Goal: Information Seeking & Learning: Learn about a topic

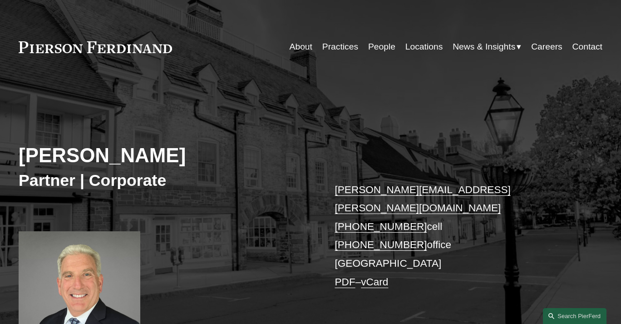
scroll to position [275, 0]
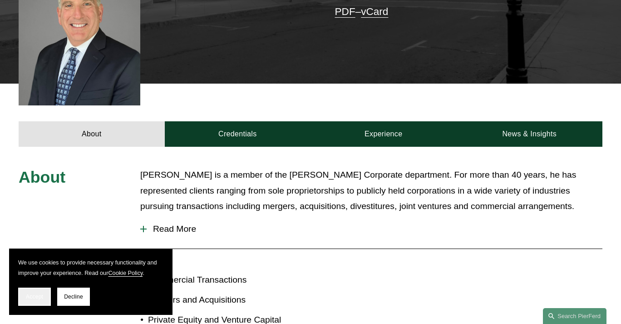
click at [36, 304] on button "Accept" at bounding box center [34, 296] width 33 height 18
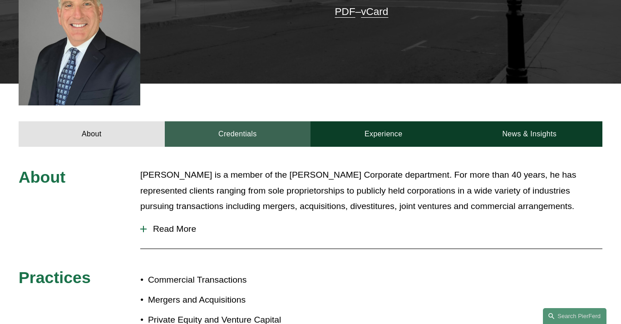
click at [253, 121] on link "Credentials" at bounding box center [238, 133] width 146 height 25
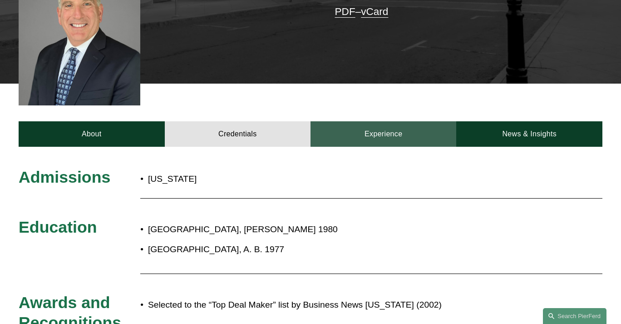
click at [350, 121] on link "Experience" at bounding box center [384, 133] width 146 height 25
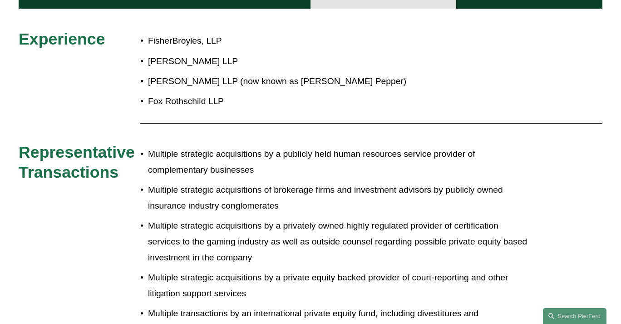
scroll to position [481, 0]
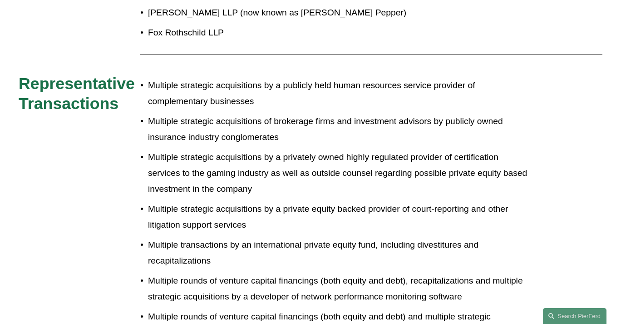
click at [358, 285] on p "Multiple rounds of venture capital financings (both equity and debt), recapital…" at bounding box center [338, 288] width 381 height 31
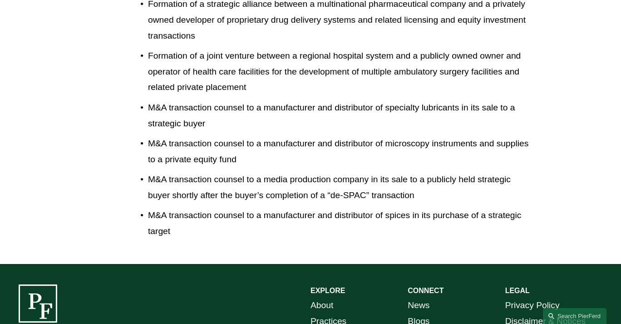
scroll to position [1170, 0]
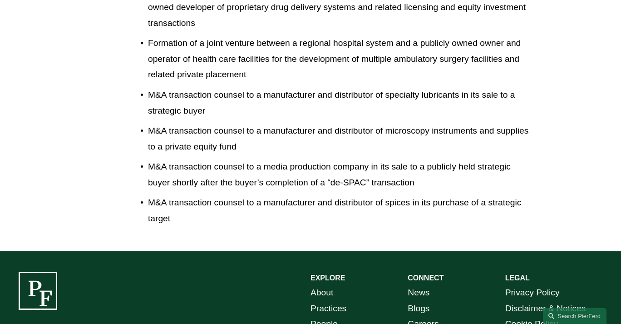
click at [317, 212] on p "M&A transaction counsel to a manufacturer and distributor of spices in its purc…" at bounding box center [338, 210] width 381 height 31
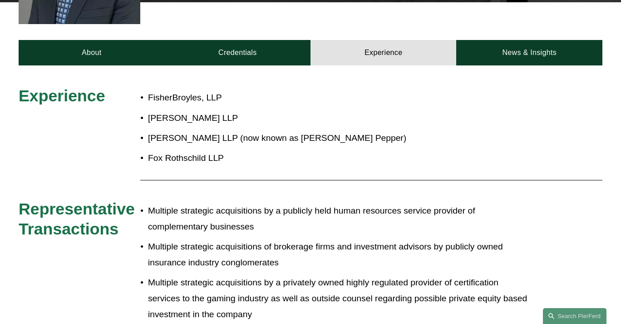
scroll to position [257, 0]
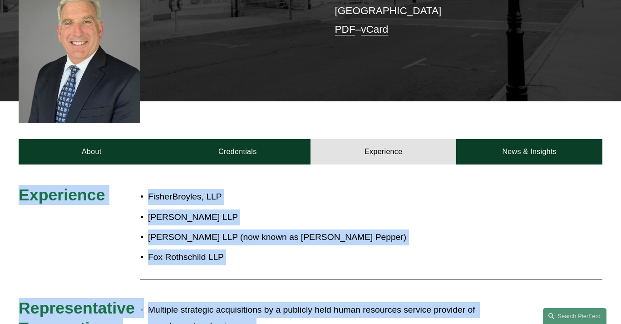
drag, startPoint x: 178, startPoint y: 204, endPoint x: 9, endPoint y: 156, distance: 176.5
click at [284, 249] on p "Fox Rothschild LLP" at bounding box center [338, 257] width 381 height 16
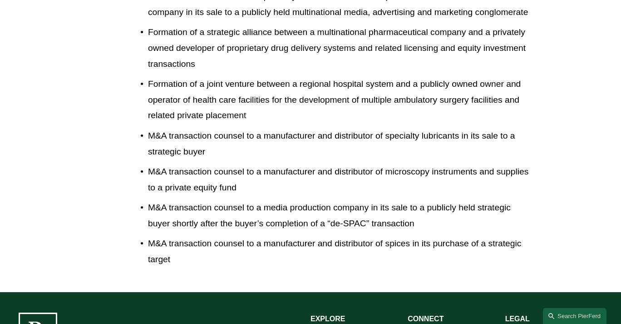
scroll to position [1238, 0]
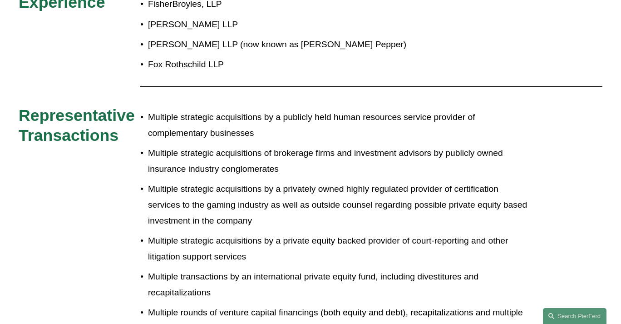
scroll to position [344, 0]
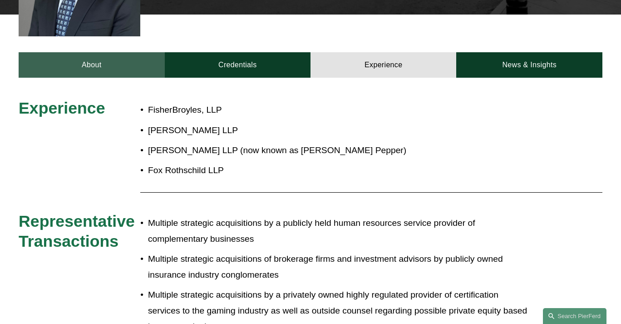
click at [130, 52] on link "About" at bounding box center [92, 64] width 146 height 25
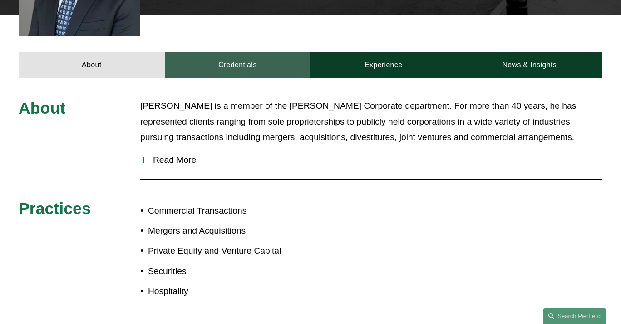
click at [226, 52] on link "Credentials" at bounding box center [238, 64] width 146 height 25
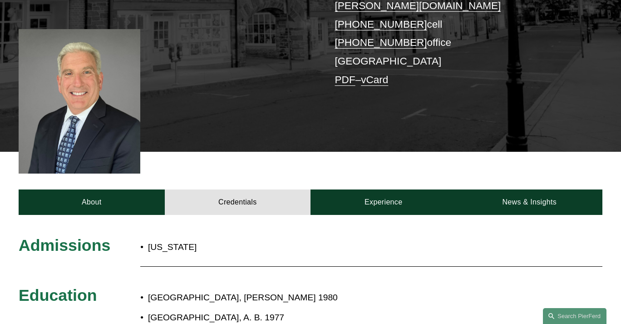
scroll to position [206, 0]
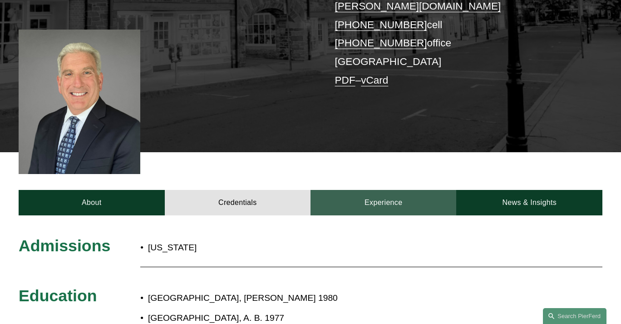
click at [399, 190] on link "Experience" at bounding box center [384, 202] width 146 height 25
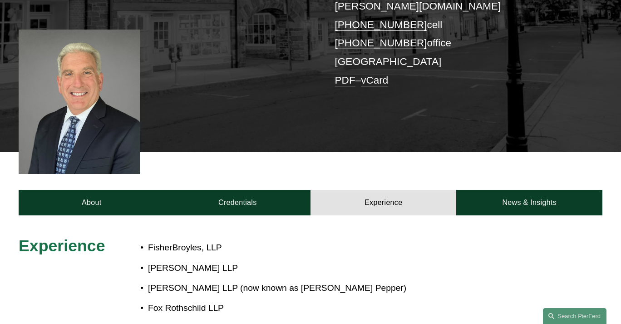
click at [372, 152] on div "About Credentials Experience News & Insights" at bounding box center [310, 183] width 621 height 63
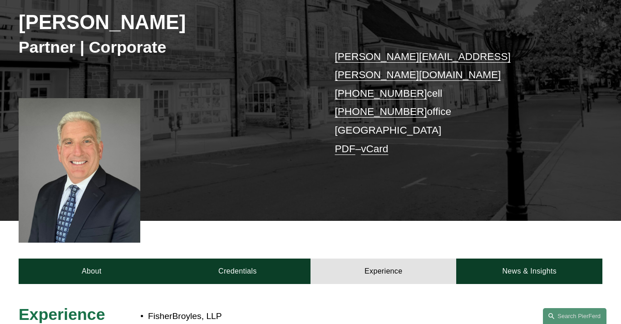
scroll to position [275, 0]
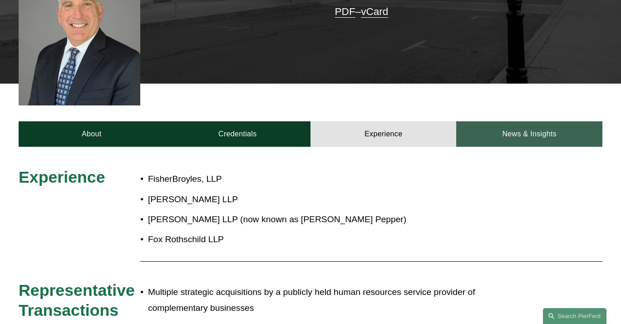
click at [525, 121] on link "News & Insights" at bounding box center [529, 133] width 146 height 25
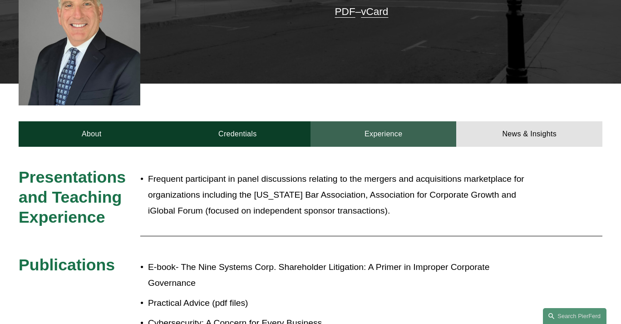
click at [391, 124] on link "Experience" at bounding box center [384, 133] width 146 height 25
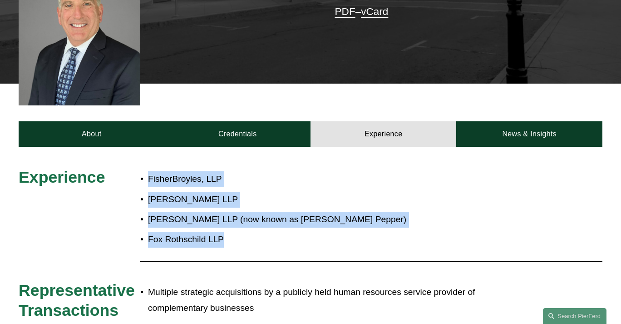
drag, startPoint x: 238, startPoint y: 232, endPoint x: 145, endPoint y: 156, distance: 119.8
click at [145, 167] on div "FisherBroyles, LLP Reed Smith LLP Pepper Hamilton LLP (now known as Troutman Pe…" at bounding box center [334, 209] width 389 height 85
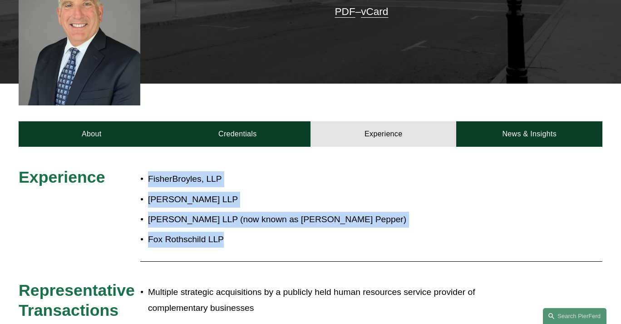
drag, startPoint x: 133, startPoint y: 145, endPoint x: 366, endPoint y: 248, distance: 254.8
click at [283, 233] on div "FisherBroyles, LLP Reed Smith LLP Pepper Hamilton LLP (now known as Troutman Pe…" at bounding box center [334, 209] width 389 height 85
click at [228, 232] on p "Fox Rothschild LLP" at bounding box center [338, 240] width 381 height 16
drag, startPoint x: 242, startPoint y: 231, endPoint x: 143, endPoint y: 151, distance: 127.6
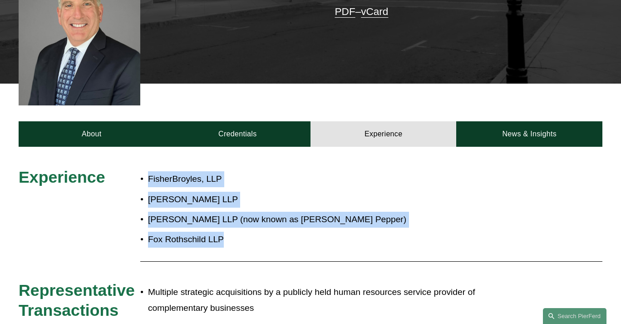
click at [143, 167] on div "FisherBroyles, LLP Reed Smith LLP Pepper Hamilton LLP (now known as Troutman Pe…" at bounding box center [334, 209] width 389 height 85
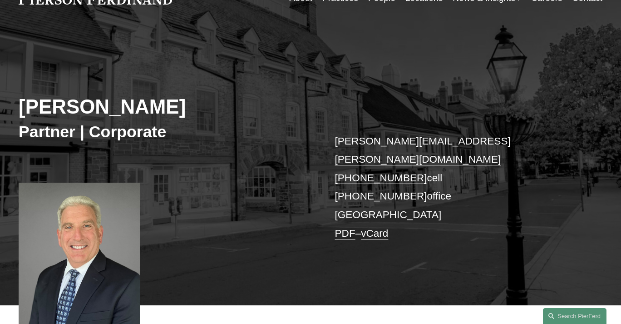
scroll to position [69, 0]
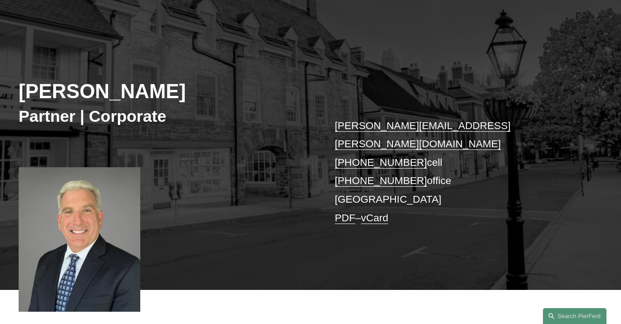
click at [326, 246] on div "Michael Weiner Partner | Corporate michael.weiner@pierferd.com +1.609.464.3833 …" at bounding box center [310, 159] width 621 height 261
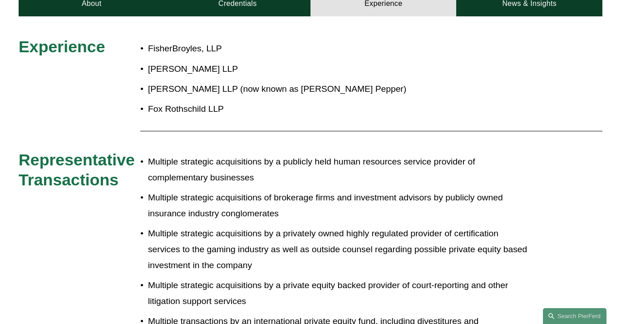
scroll to position [344, 0]
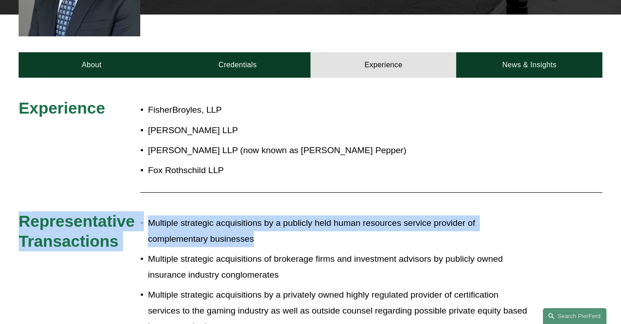
drag, startPoint x: 287, startPoint y: 222, endPoint x: -4, endPoint y: 193, distance: 291.6
click at [300, 231] on p "Multiple strategic acquisitions by a publicly held human resources service prov…" at bounding box center [338, 230] width 381 height 31
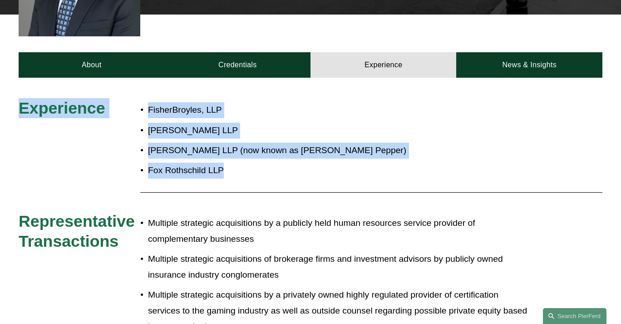
drag, startPoint x: 250, startPoint y: 154, endPoint x: 15, endPoint y: 89, distance: 243.2
click at [356, 168] on div "FisherBroyles, LLP Reed Smith LLP Pepper Hamilton LLP (now known as Troutman Pe…" at bounding box center [334, 142] width 389 height 88
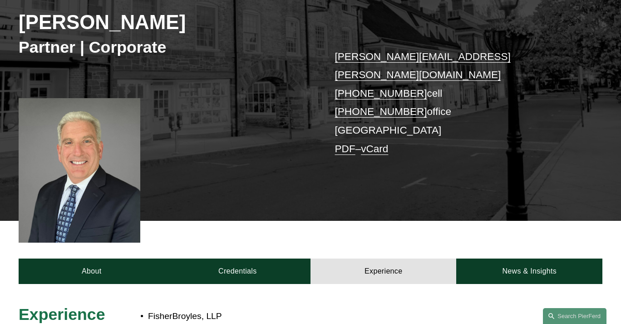
scroll to position [275, 0]
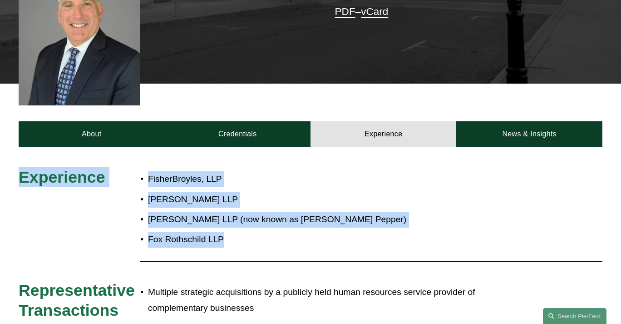
drag, startPoint x: 225, startPoint y: 220, endPoint x: 20, endPoint y: 144, distance: 219.4
click at [215, 171] on p "FisherBroyles, LLP" at bounding box center [338, 179] width 381 height 16
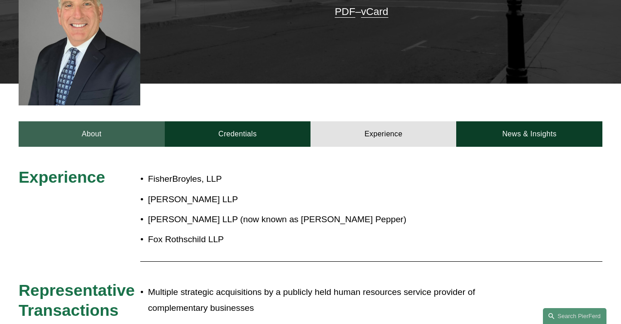
click at [67, 123] on link "About" at bounding box center [92, 133] width 146 height 25
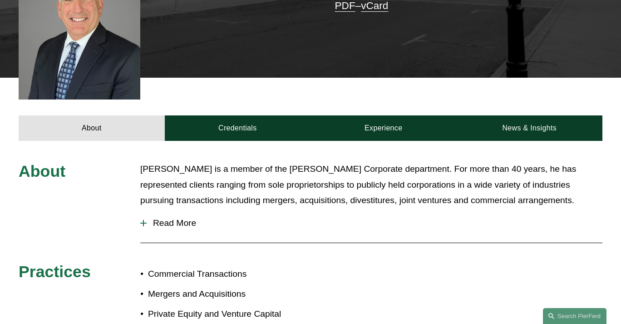
scroll to position [206, 0]
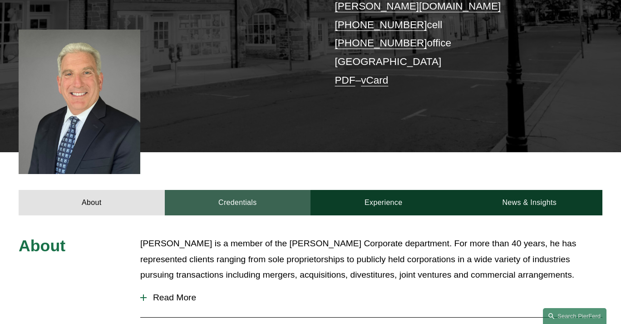
click at [223, 190] on link "Credentials" at bounding box center [238, 202] width 146 height 25
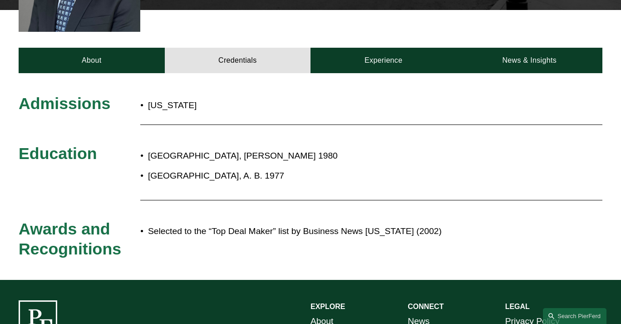
scroll to position [275, 0]
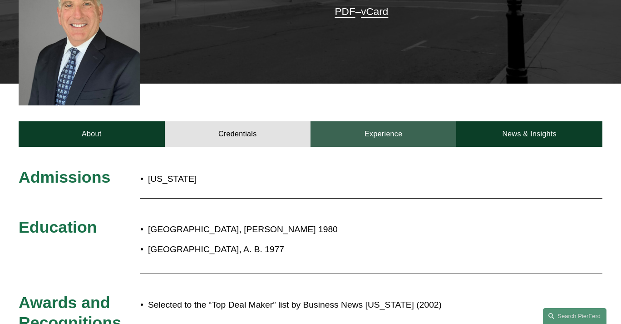
click at [388, 126] on link "Experience" at bounding box center [384, 133] width 146 height 25
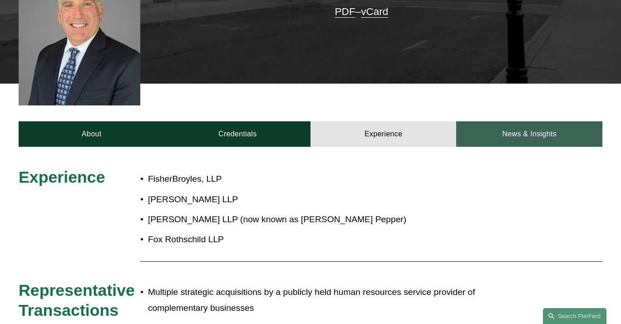
click at [501, 121] on link "News & Insights" at bounding box center [529, 133] width 146 height 25
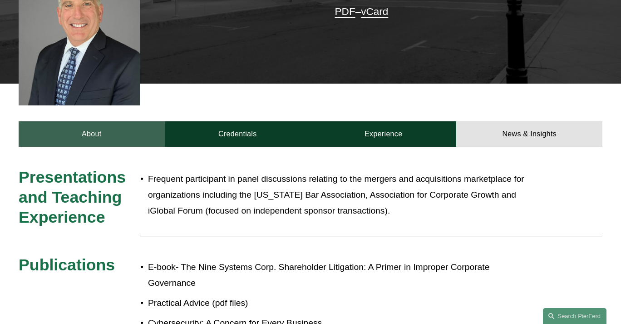
click at [25, 121] on link "About" at bounding box center [92, 133] width 146 height 25
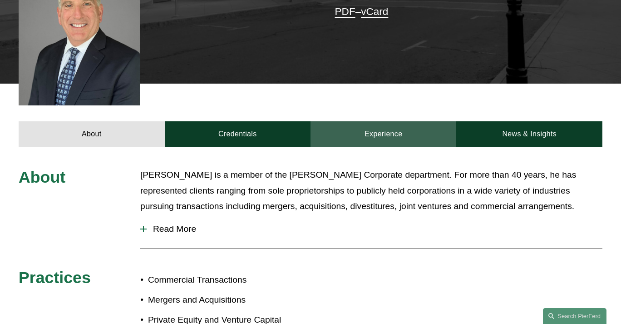
click at [417, 121] on link "Experience" at bounding box center [384, 133] width 146 height 25
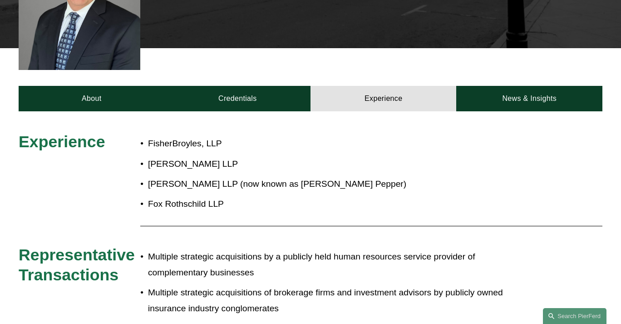
scroll to position [206, 0]
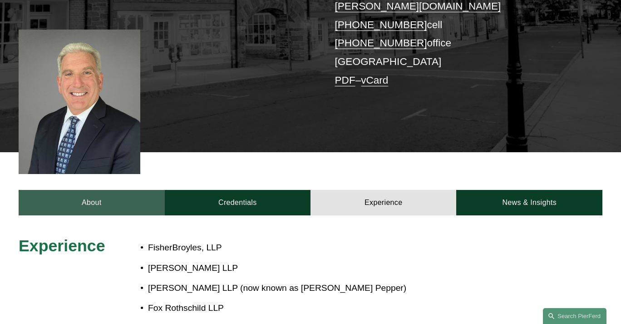
click at [108, 190] on link "About" at bounding box center [92, 202] width 146 height 25
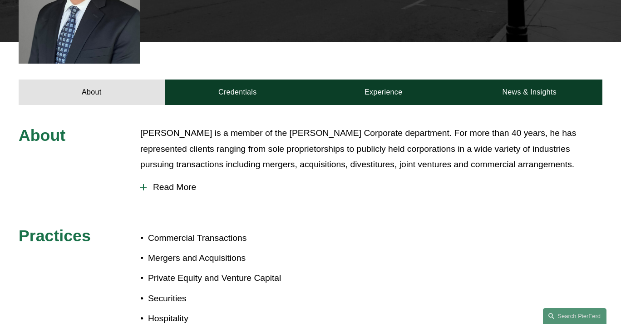
scroll to position [275, 0]
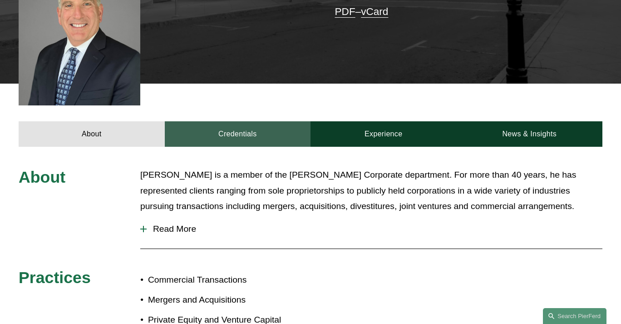
click at [234, 121] on link "Credentials" at bounding box center [238, 133] width 146 height 25
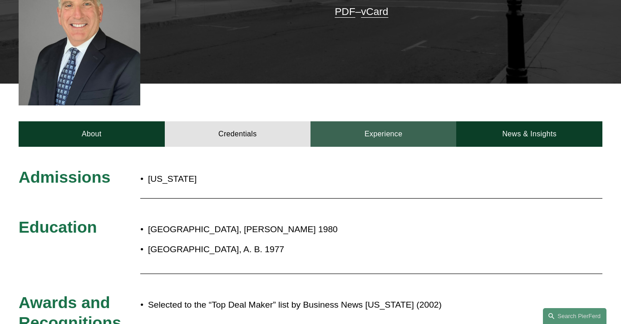
click at [448, 121] on link "Experience" at bounding box center [384, 133] width 146 height 25
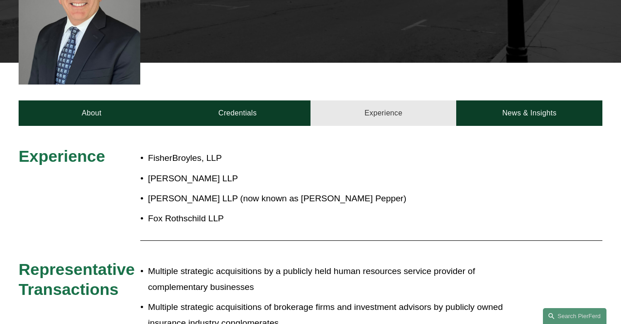
scroll to position [206, 0]
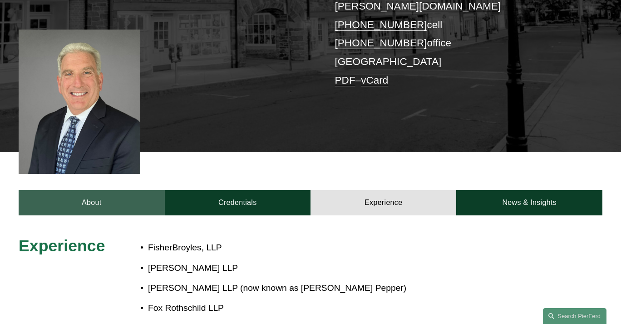
click at [108, 190] on link "About" at bounding box center [92, 202] width 146 height 25
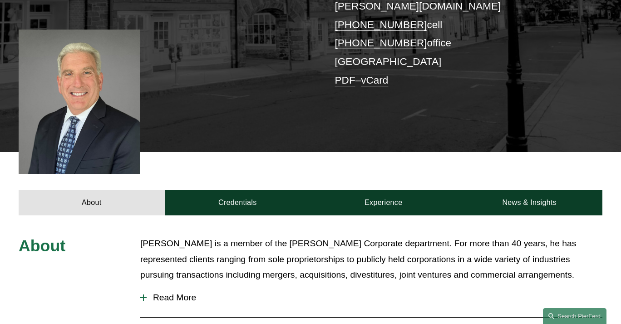
click at [146, 294] on div at bounding box center [143, 297] width 6 height 6
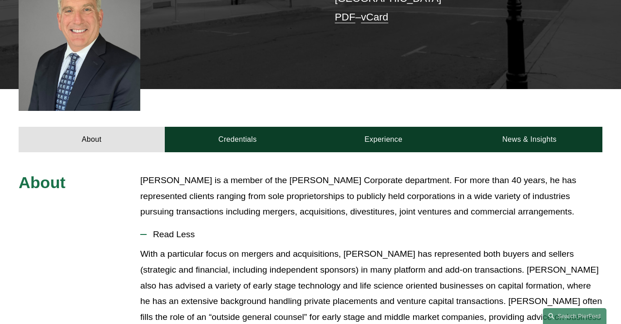
scroll to position [138, 0]
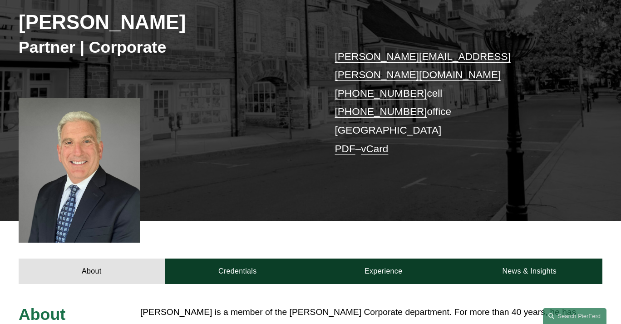
click at [350, 221] on div "About Credentials Experience News & Insights" at bounding box center [310, 252] width 621 height 63
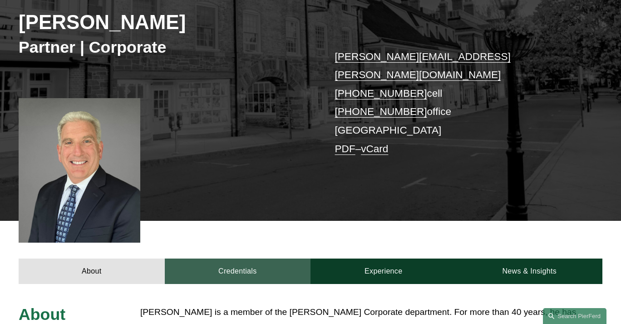
click at [257, 258] on link "Credentials" at bounding box center [238, 270] width 146 height 25
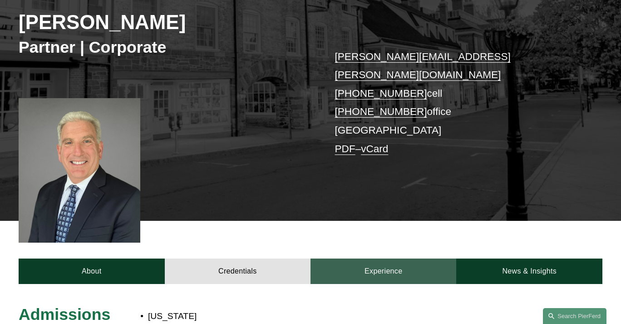
click at [395, 258] on link "Experience" at bounding box center [384, 270] width 146 height 25
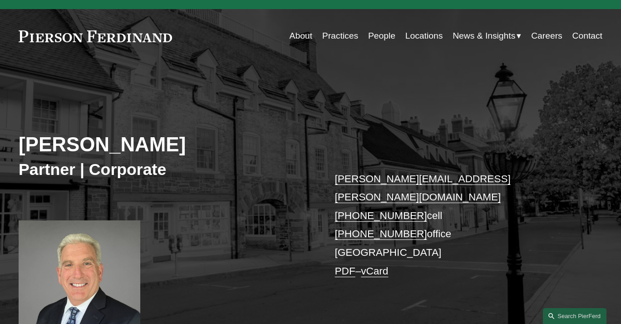
scroll to position [0, 0]
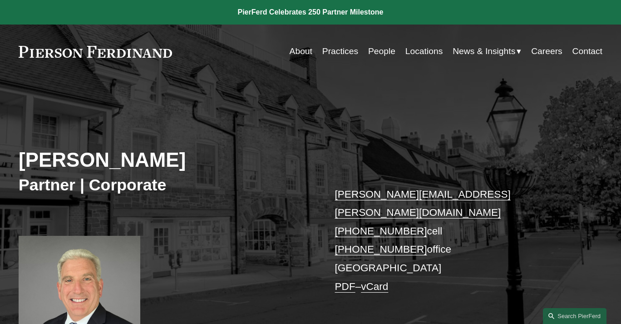
click at [384, 50] on link "People" at bounding box center [381, 52] width 27 height 18
click at [292, 49] on link "About" at bounding box center [301, 52] width 23 height 18
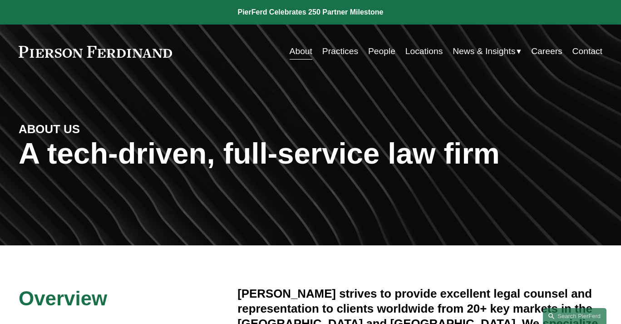
click at [367, 104] on div "ABOUT US A tech-driven, full-service law firm" at bounding box center [310, 161] width 621 height 125
click at [346, 54] on link "Practices" at bounding box center [340, 52] width 36 height 18
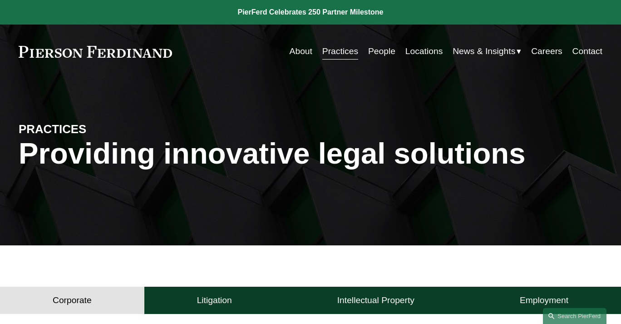
click at [419, 51] on link "Locations" at bounding box center [424, 52] width 37 height 18
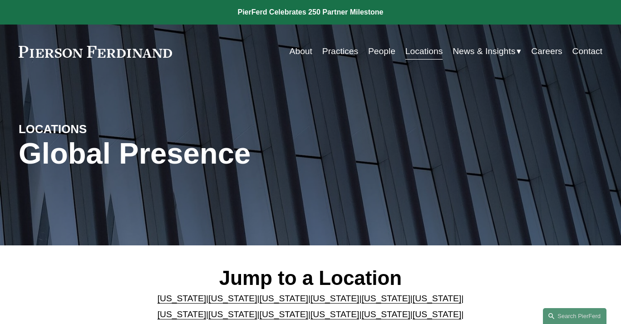
click at [382, 50] on link "People" at bounding box center [381, 52] width 27 height 18
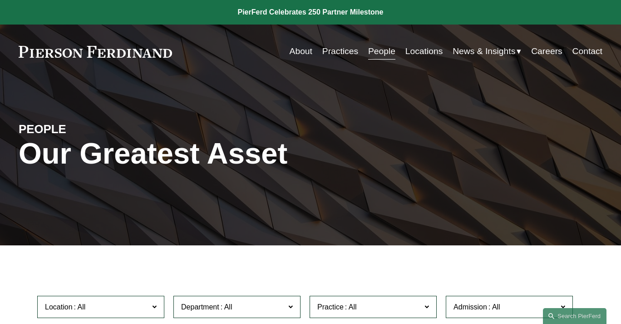
click at [339, 58] on link "Practices" at bounding box center [340, 52] width 36 height 18
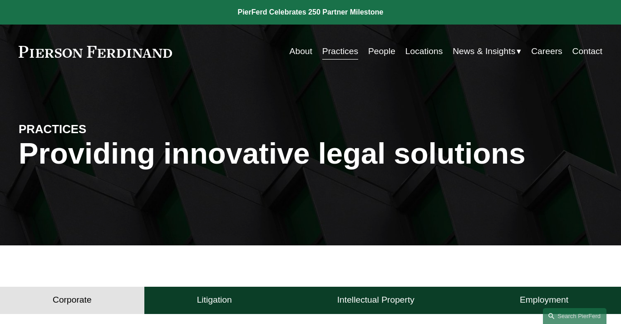
click at [150, 154] on h1 "Providing innovative legal solutions" at bounding box center [311, 154] width 584 height 34
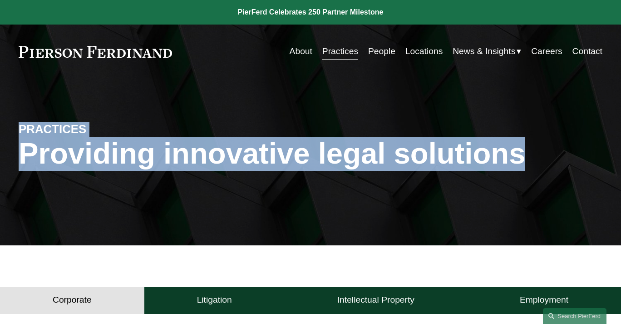
drag, startPoint x: 545, startPoint y: 162, endPoint x: -4, endPoint y: 109, distance: 551.2
click at [108, 96] on div "PRACTICES Providing innovative legal solutions" at bounding box center [310, 162] width 621 height 167
drag, startPoint x: 20, startPoint y: 130, endPoint x: 630, endPoint y: 173, distance: 611.8
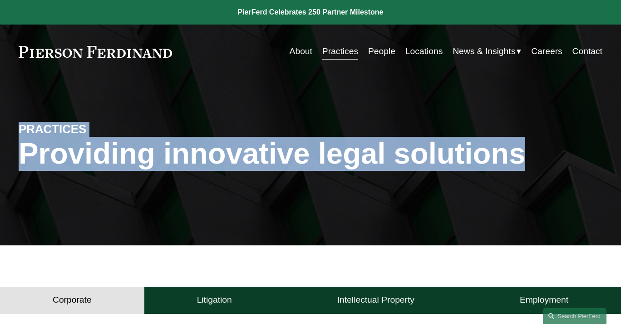
click at [549, 170] on h1 "Providing innovative legal solutions" at bounding box center [311, 154] width 584 height 34
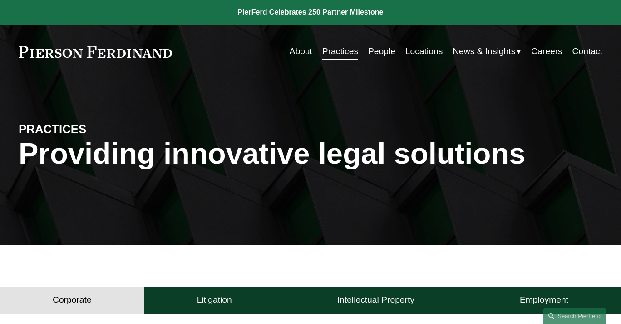
click at [553, 162] on h1 "Providing innovative legal solutions" at bounding box center [311, 154] width 584 height 34
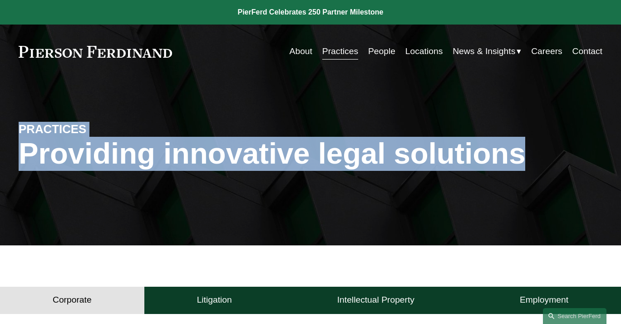
drag, startPoint x: 555, startPoint y: 162, endPoint x: -3, endPoint y: 117, distance: 559.0
click at [30, 99] on div "PRACTICES Providing innovative legal solutions" at bounding box center [310, 162] width 621 height 167
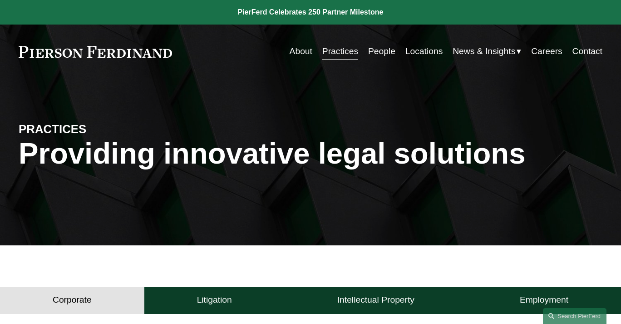
click at [298, 50] on link "About" at bounding box center [301, 52] width 23 height 18
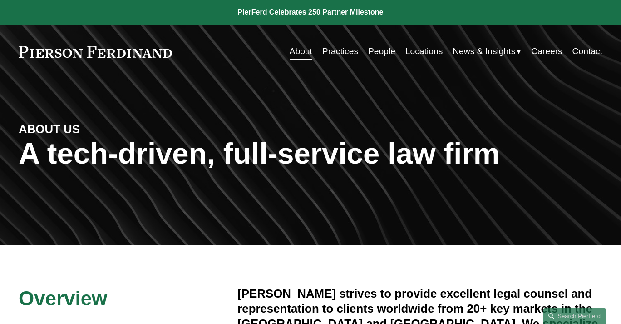
click at [379, 52] on link "People" at bounding box center [381, 52] width 27 height 18
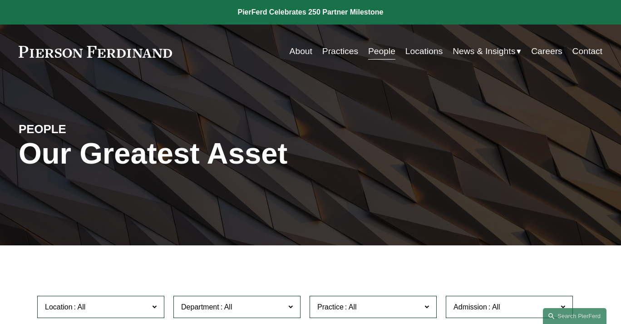
click at [338, 58] on link "Practices" at bounding box center [340, 52] width 36 height 18
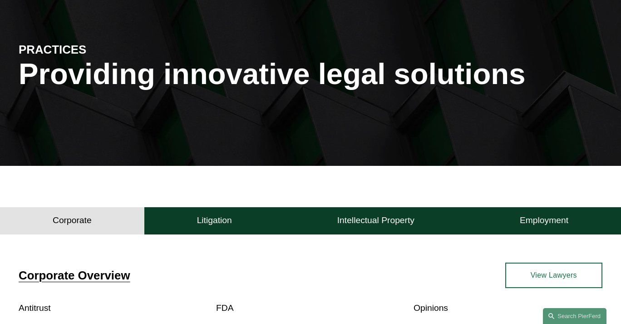
scroll to position [206, 0]
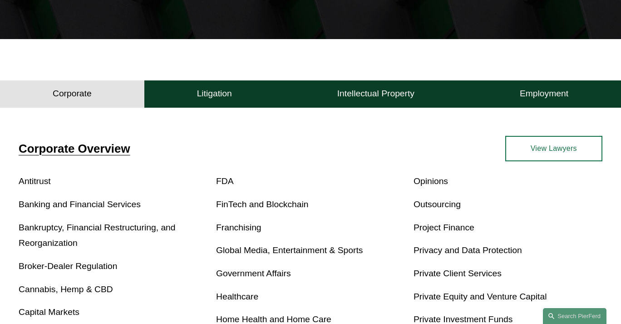
click at [145, 156] on h4 "Corporate Overview" at bounding box center [165, 148] width 292 height 15
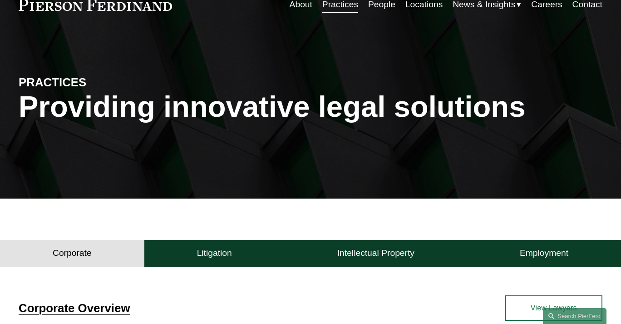
scroll to position [0, 0]
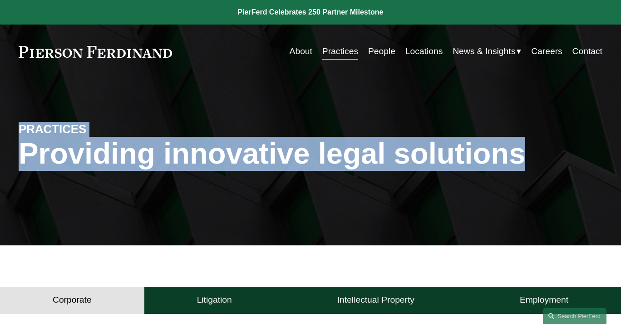
drag, startPoint x: 529, startPoint y: 157, endPoint x: 15, endPoint y: 128, distance: 515.3
click at [15, 128] on div "PRACTICES Providing innovative legal solutions" at bounding box center [310, 161] width 621 height 125
drag, startPoint x: 15, startPoint y: 128, endPoint x: 627, endPoint y: 180, distance: 614.4
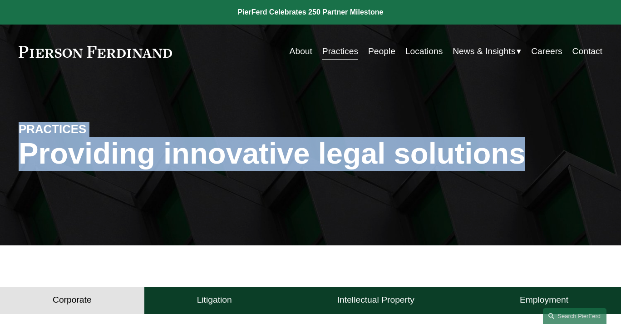
click at [576, 163] on h1 "Providing innovative legal solutions" at bounding box center [311, 154] width 584 height 34
drag, startPoint x: 545, startPoint y: 168, endPoint x: -4, endPoint y: 77, distance: 556.5
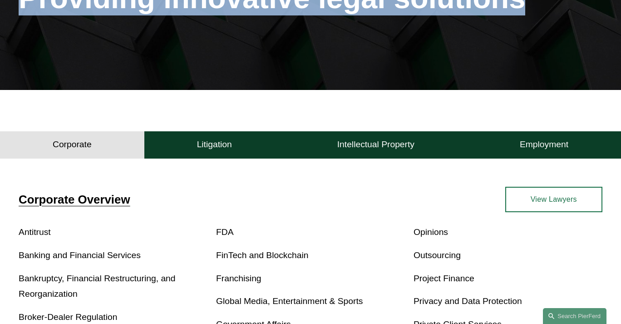
scroll to position [275, 0]
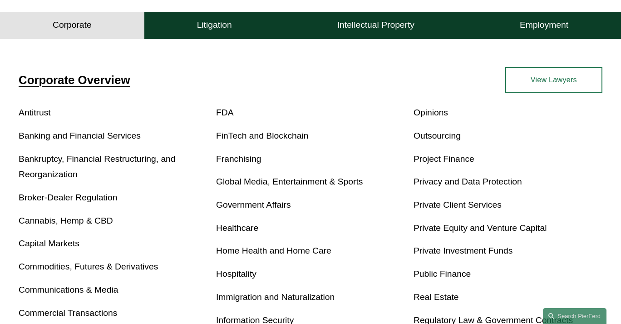
click at [188, 68] on div "Corporate Overview Antitrust Banking and Financial Services Bankruptcy, Financi…" at bounding box center [310, 267] width 621 height 449
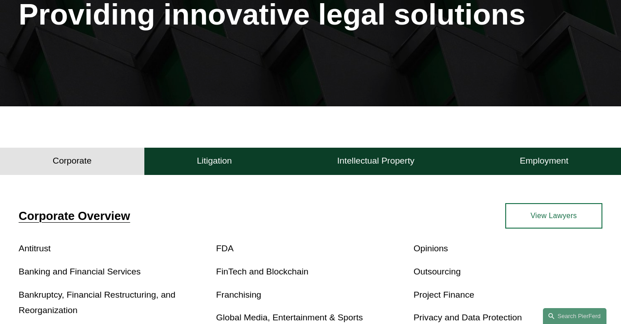
scroll to position [0, 0]
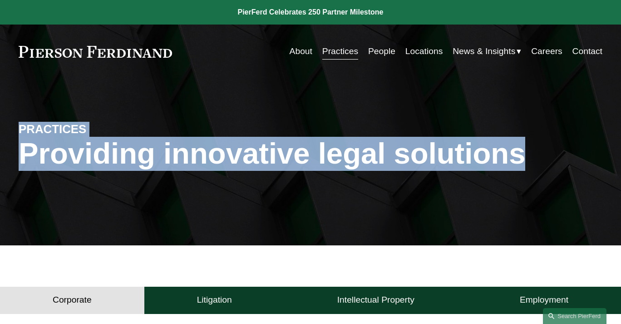
drag, startPoint x: 16, startPoint y: 129, endPoint x: 534, endPoint y: 174, distance: 519.7
click at [495, 204] on div "PRACTICES Providing innovative legal solutions" at bounding box center [310, 161] width 621 height 125
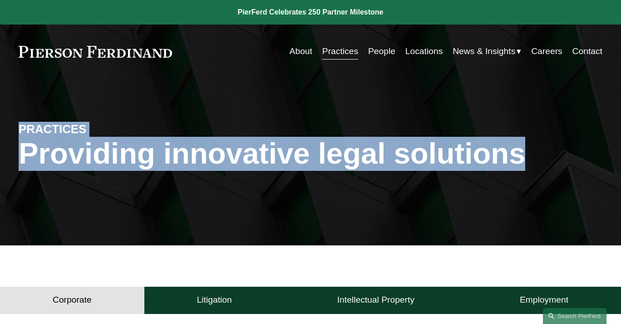
drag, startPoint x: 22, startPoint y: 124, endPoint x: 586, endPoint y: 187, distance: 567.6
click at [586, 187] on div "PRACTICES Providing innovative legal solutions" at bounding box center [310, 161] width 621 height 125
click at [580, 188] on div "PRACTICES Providing innovative legal solutions" at bounding box center [310, 161] width 621 height 125
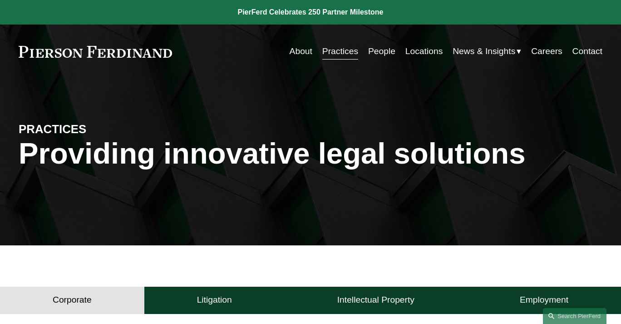
drag, startPoint x: 551, startPoint y: 188, endPoint x: 23, endPoint y: 32, distance: 550.5
click at [23, 32] on div "Skip to Content About Practices People Locations" at bounding box center [310, 52] width 621 height 54
drag, startPoint x: 13, startPoint y: 43, endPoint x: 605, endPoint y: 181, distance: 608.1
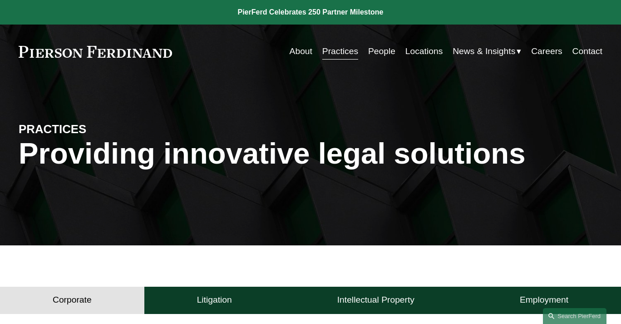
drag, startPoint x: 545, startPoint y: 165, endPoint x: 23, endPoint y: 45, distance: 535.9
click at [46, 84] on div "PRACTICES Providing innovative legal solutions" at bounding box center [310, 162] width 621 height 167
drag, startPoint x: 15, startPoint y: 76, endPoint x: 562, endPoint y: 183, distance: 557.7
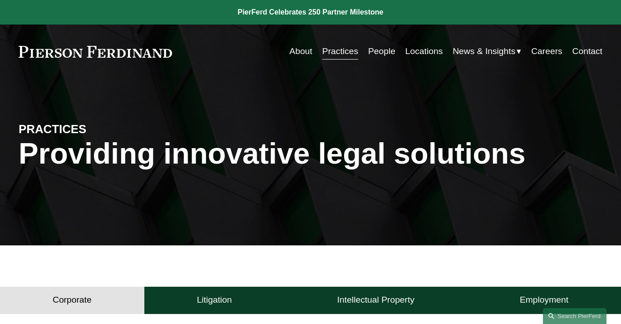
click at [562, 183] on div "PRACTICES Providing innovative legal solutions" at bounding box center [310, 161] width 621 height 125
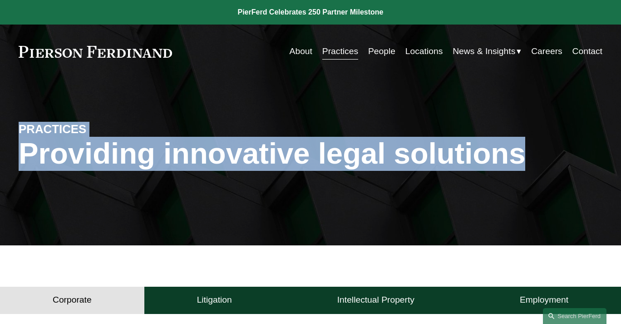
drag, startPoint x: 20, startPoint y: 128, endPoint x: 610, endPoint y: 147, distance: 591.1
click at [610, 147] on div "PRACTICES Providing innovative legal solutions" at bounding box center [310, 161] width 621 height 125
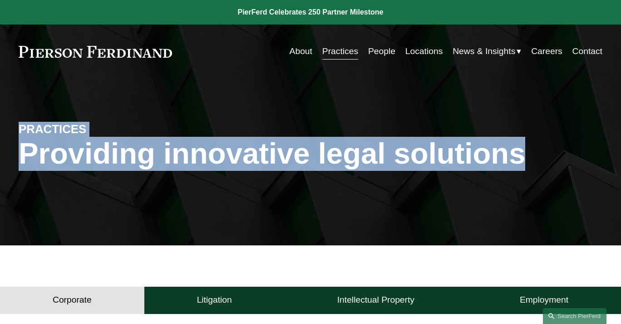
drag, startPoint x: 530, startPoint y: 165, endPoint x: -4, endPoint y: 112, distance: 536.7
click at [17, 112] on div "PRACTICES Providing innovative legal solutions" at bounding box center [310, 161] width 621 height 125
drag, startPoint x: 19, startPoint y: 134, endPoint x: 630, endPoint y: 194, distance: 614.6
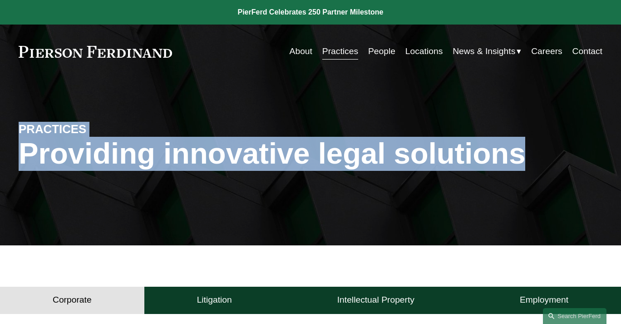
click at [459, 215] on div "PRACTICES Providing innovative legal solutions" at bounding box center [310, 161] width 621 height 125
drag, startPoint x: 549, startPoint y: 169, endPoint x: 9, endPoint y: 119, distance: 541.8
click at [9, 119] on div "PRACTICES Providing innovative legal solutions" at bounding box center [310, 161] width 621 height 125
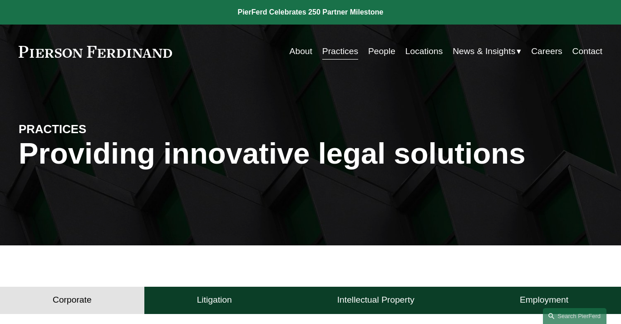
click at [11, 45] on div "Skip to Content About Practices People Locations" at bounding box center [310, 52] width 621 height 54
drag, startPoint x: 28, startPoint y: 43, endPoint x: 326, endPoint y: 93, distance: 302.0
click at [518, 241] on div "PRACTICES Providing innovative legal solutions" at bounding box center [310, 162] width 621 height 167
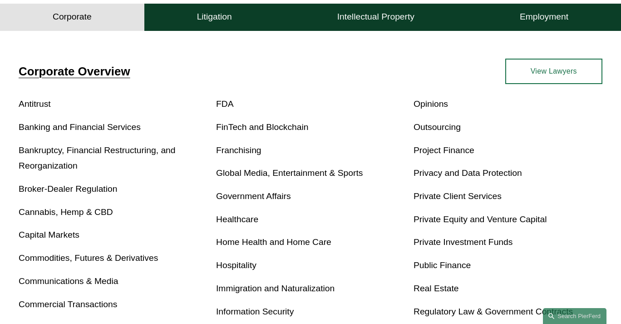
scroll to position [206, 0]
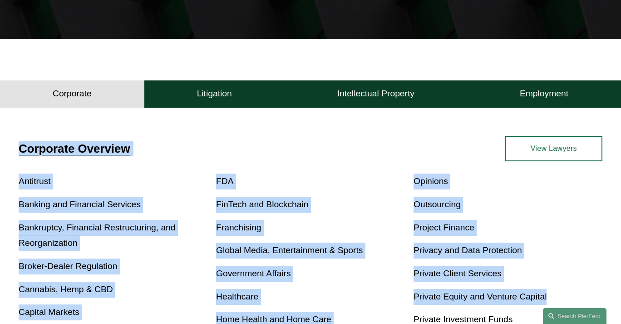
drag, startPoint x: 10, startPoint y: 150, endPoint x: 608, endPoint y: 306, distance: 617.3
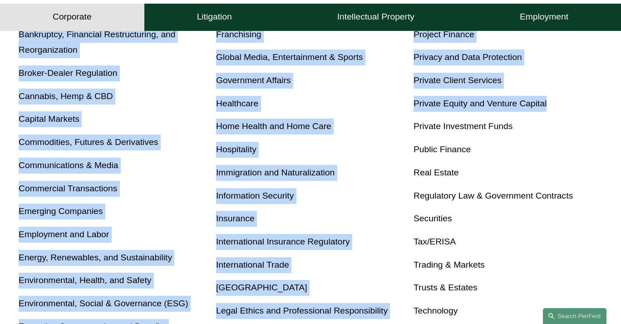
scroll to position [413, 0]
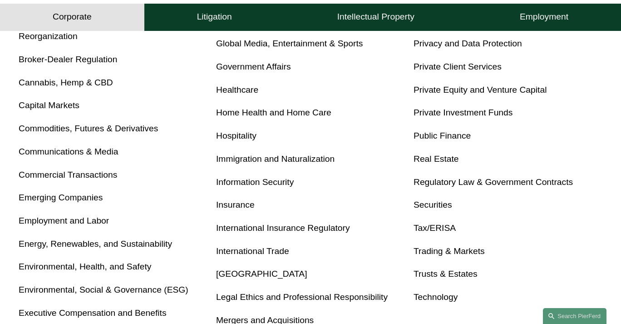
click at [596, 213] on p "Securities" at bounding box center [508, 205] width 189 height 16
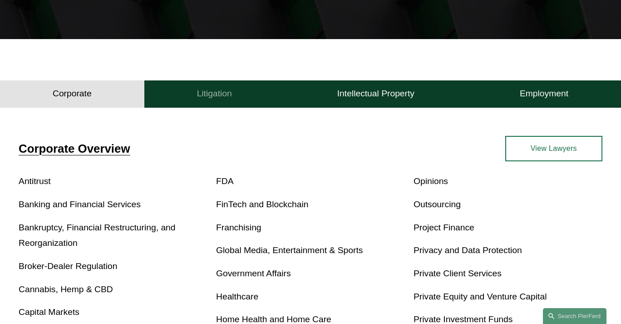
click at [201, 107] on button "Litigation" at bounding box center [214, 93] width 140 height 27
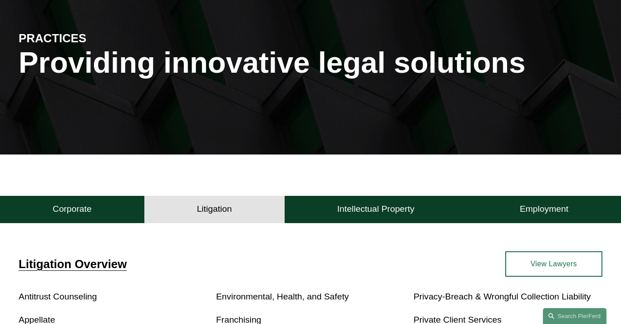
scroll to position [69, 0]
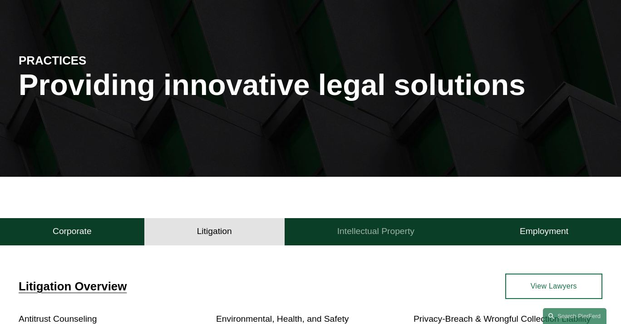
click at [374, 237] on h4 "Intellectual Property" at bounding box center [375, 231] width 77 height 11
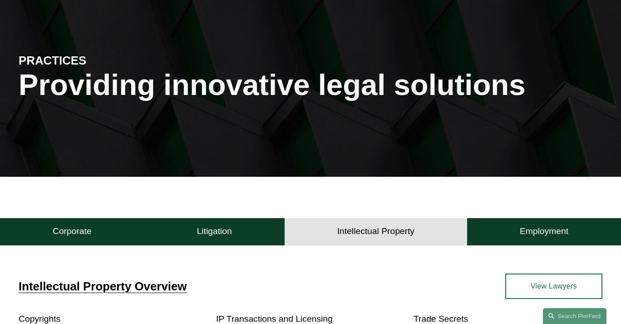
drag, startPoint x: 194, startPoint y: 234, endPoint x: 247, endPoint y: 164, distance: 87.9
click at [247, 164] on article "PRACTICES Providing innovative legal solutions Intellectual Property Corporate …" at bounding box center [310, 165] width 621 height 469
click at [273, 193] on div "Intellectual Property Corporate Litigation Intellectual Property Employment Cor…" at bounding box center [310, 289] width 621 height 224
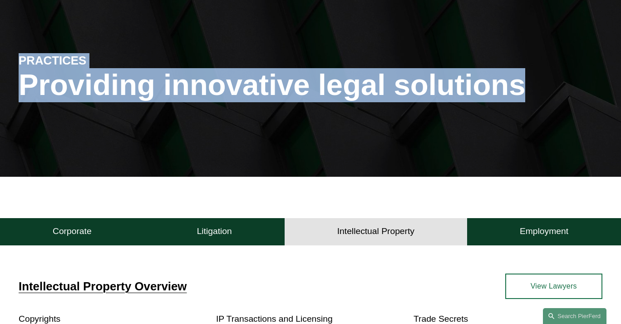
drag, startPoint x: 528, startPoint y: 91, endPoint x: 12, endPoint y: 54, distance: 517.2
click at [12, 54] on div "PRACTICES Providing innovative legal solutions" at bounding box center [310, 92] width 621 height 125
click at [22, 59] on h4 "PRACTICES" at bounding box center [92, 60] width 146 height 15
drag, startPoint x: 22, startPoint y: 60, endPoint x: 556, endPoint y: 111, distance: 536.0
click at [556, 111] on div "PRACTICES Providing innovative legal solutions" at bounding box center [310, 92] width 621 height 125
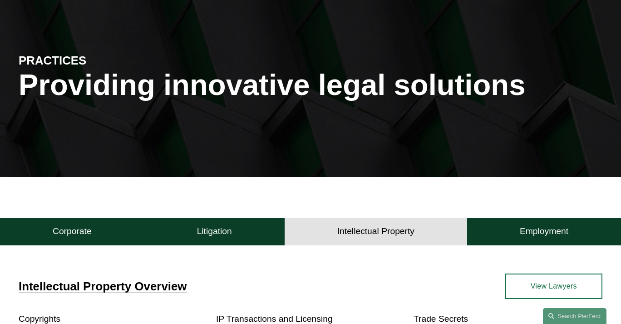
click at [493, 179] on div "Intellectual Property Corporate Litigation Intellectual Property Employment Cor…" at bounding box center [310, 289] width 621 height 224
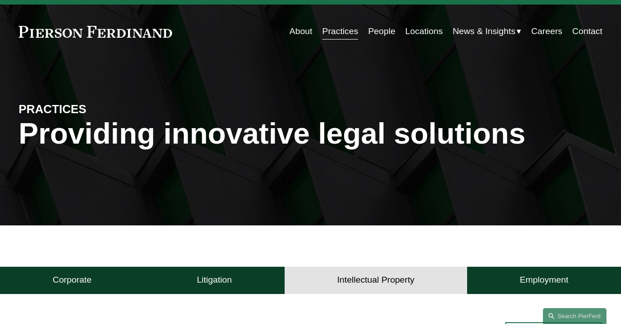
scroll to position [0, 0]
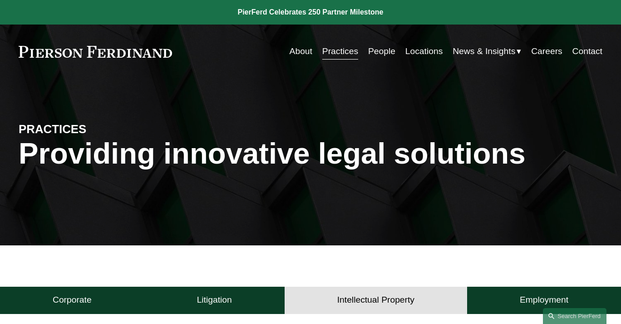
click at [379, 54] on link "People" at bounding box center [381, 52] width 27 height 18
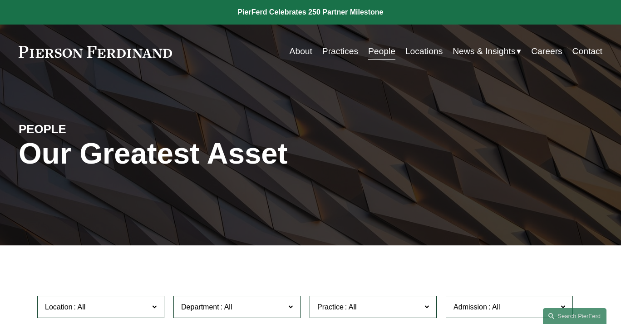
click at [425, 52] on link "Locations" at bounding box center [424, 52] width 37 height 18
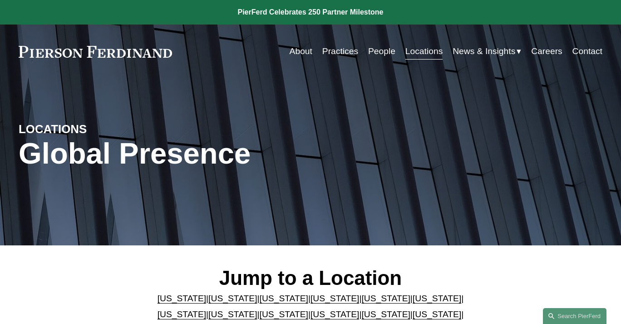
drag, startPoint x: 558, startPoint y: 239, endPoint x: 498, endPoint y: 6, distance: 241.0
click at [376, 54] on link "People" at bounding box center [381, 52] width 27 height 18
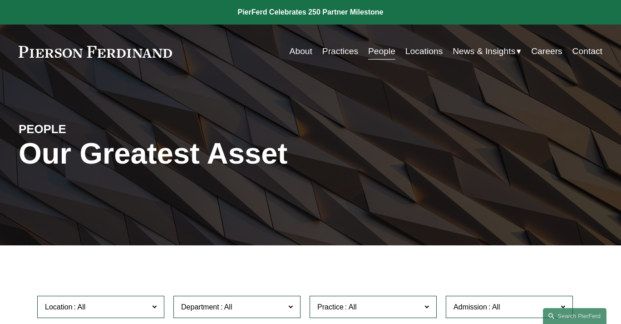
click at [0, 0] on span "News" at bounding box center [0, 0] width 0 height 0
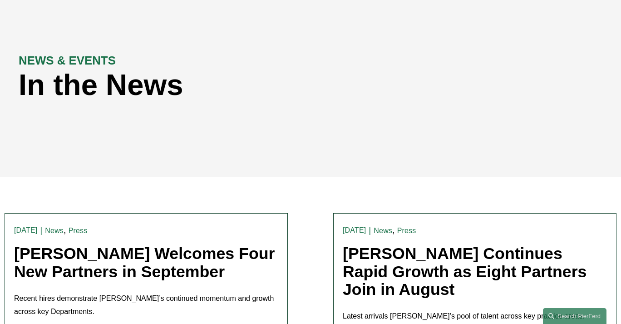
scroll to position [138, 0]
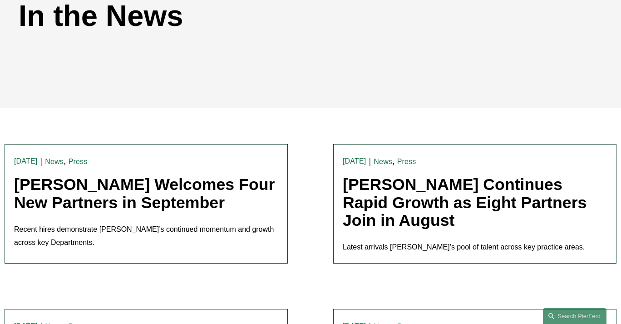
drag, startPoint x: 287, startPoint y: 65, endPoint x: 299, endPoint y: 72, distance: 14.0
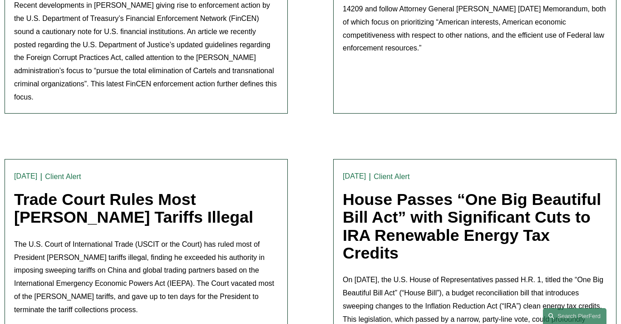
scroll to position [1583, 0]
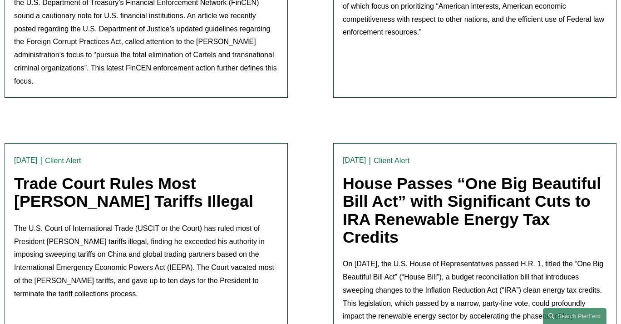
drag, startPoint x: 431, startPoint y: 168, endPoint x: 318, endPoint y: -19, distance: 217.8
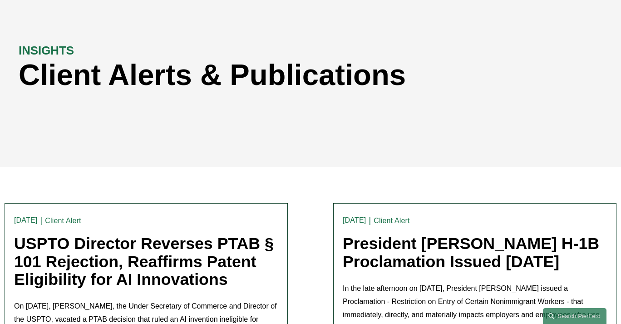
scroll to position [0, 0]
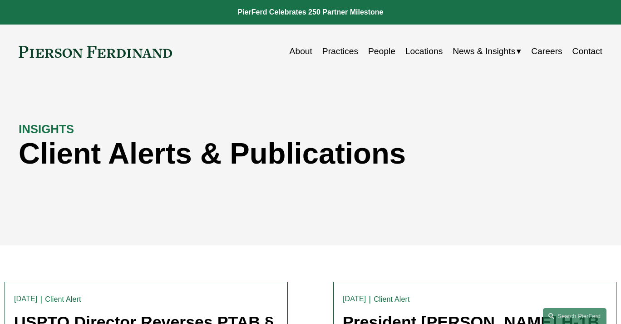
click at [342, 94] on div "INSIGHTS Client Alerts & Publications" at bounding box center [310, 162] width 621 height 167
drag, startPoint x: 432, startPoint y: 92, endPoint x: 311, endPoint y: -50, distance: 186.2
click at [290, 48] on link "About" at bounding box center [301, 52] width 23 height 18
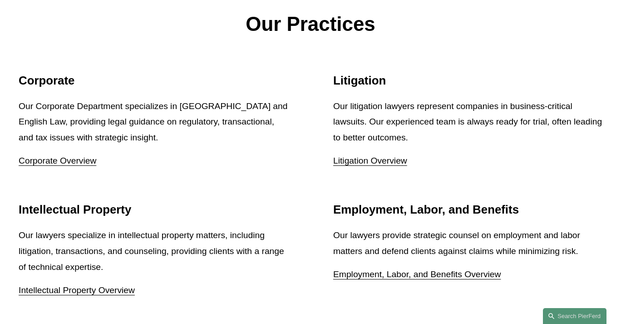
scroll to position [1070, 0]
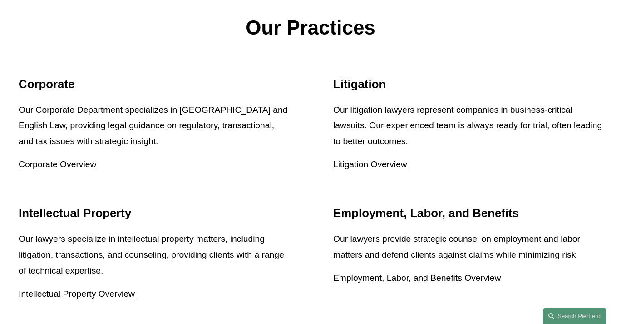
drag, startPoint x: 304, startPoint y: 120, endPoint x: 289, endPoint y: 103, distance: 22.8
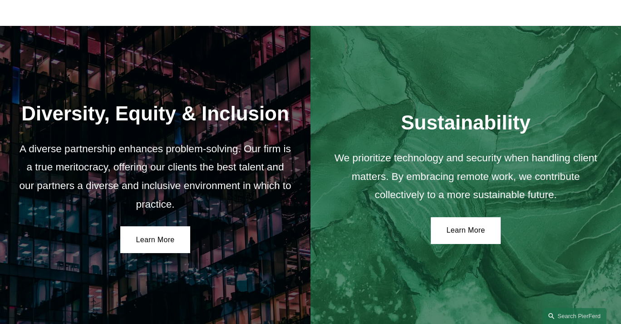
scroll to position [1396, 0]
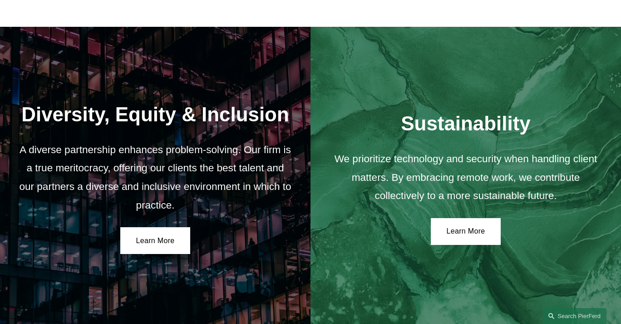
click at [310, 231] on div "Diversity, Equity & Inclusion A diverse partnership enhances problem-solving. O…" at bounding box center [155, 178] width 311 height 303
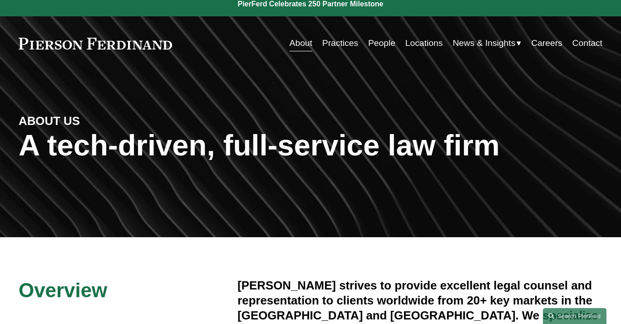
scroll to position [0, 0]
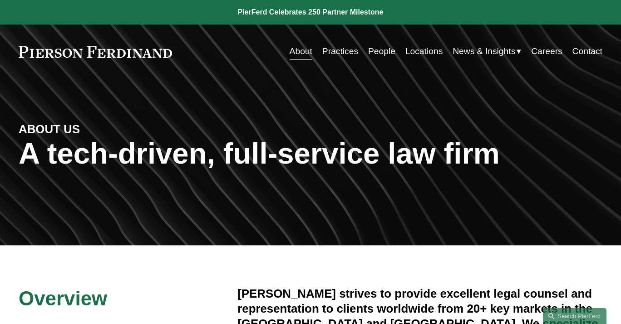
click at [332, 47] on link "Practices" at bounding box center [340, 52] width 36 height 18
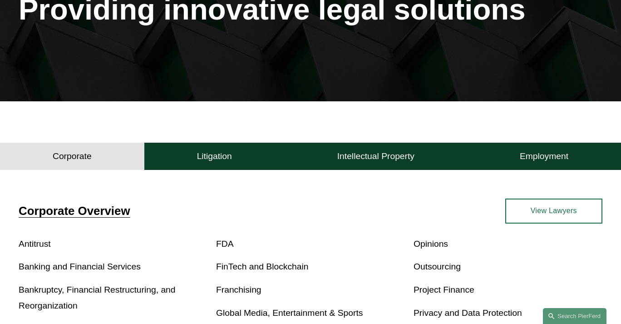
scroll to position [206, 0]
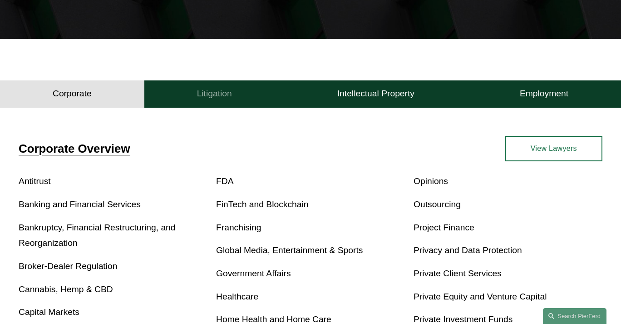
click at [247, 104] on button "Litigation" at bounding box center [214, 93] width 140 height 27
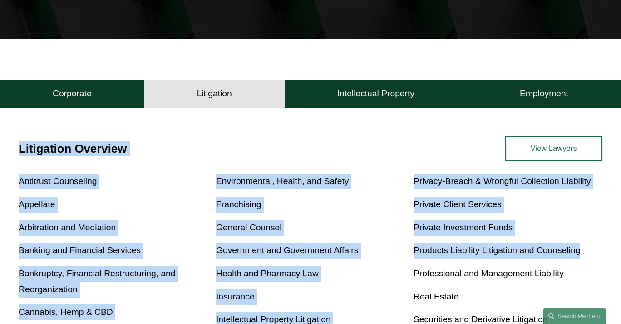
drag, startPoint x: 20, startPoint y: 139, endPoint x: 611, endPoint y: 249, distance: 600.9
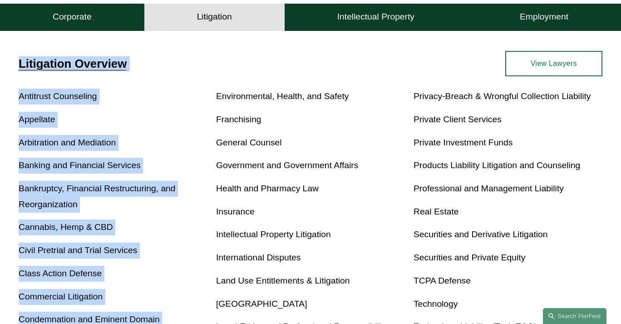
scroll to position [636, 0]
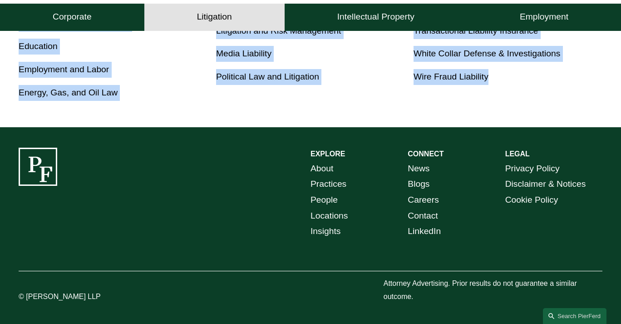
drag, startPoint x: 16, startPoint y: 144, endPoint x: 562, endPoint y: 110, distance: 546.9
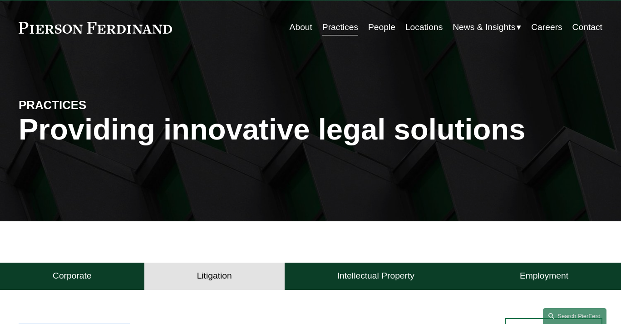
scroll to position [0, 0]
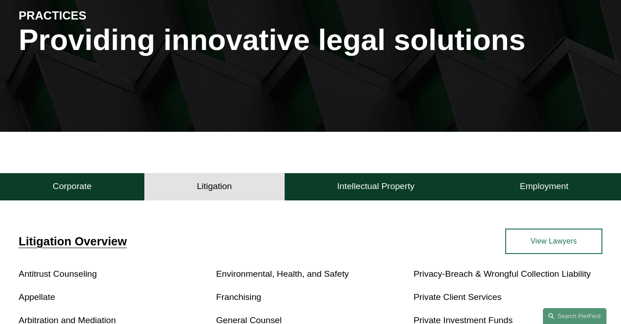
scroll to position [206, 0]
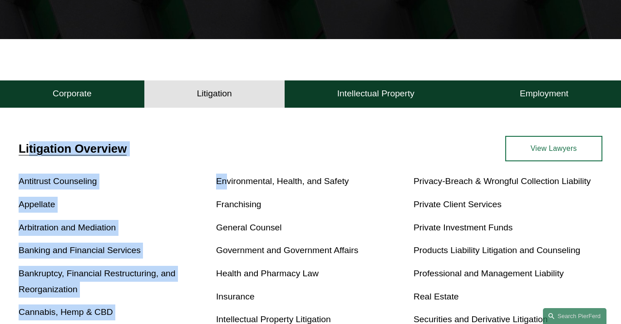
drag, startPoint x: 28, startPoint y: 117, endPoint x: 226, endPoint y: 172, distance: 205.4
click at [219, 156] on h4 "Litigation Overview" at bounding box center [165, 148] width 292 height 15
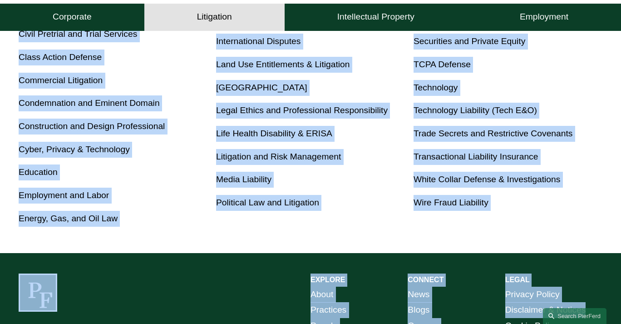
scroll to position [636, 0]
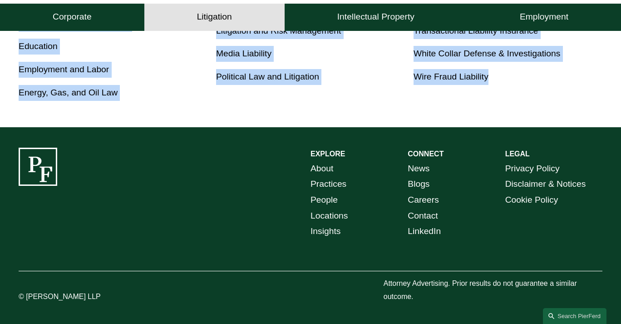
drag, startPoint x: 15, startPoint y: 134, endPoint x: 547, endPoint y: 74, distance: 535.1
click at [547, 74] on p "Wire Fraud Liability" at bounding box center [508, 77] width 189 height 16
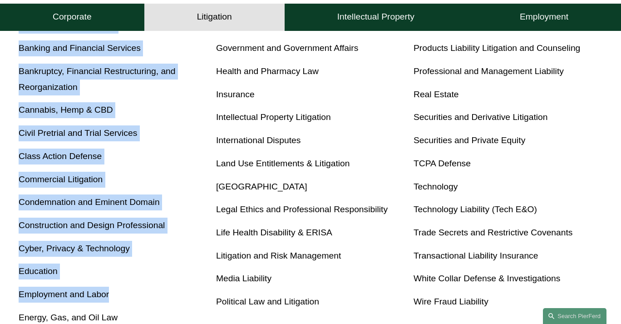
scroll to position [547, 0]
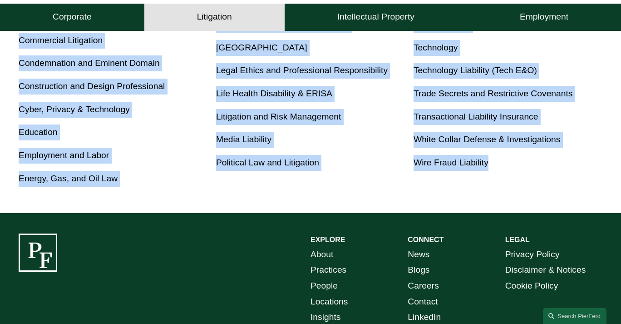
drag, startPoint x: 12, startPoint y: 59, endPoint x: 558, endPoint y: 172, distance: 557.0
click at [558, 171] on p "Wire Fraud Liability" at bounding box center [508, 163] width 189 height 16
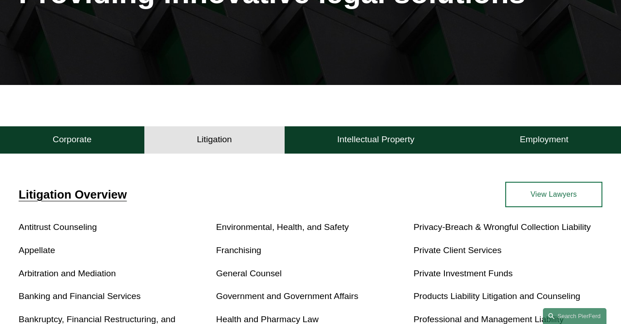
scroll to position [134, 0]
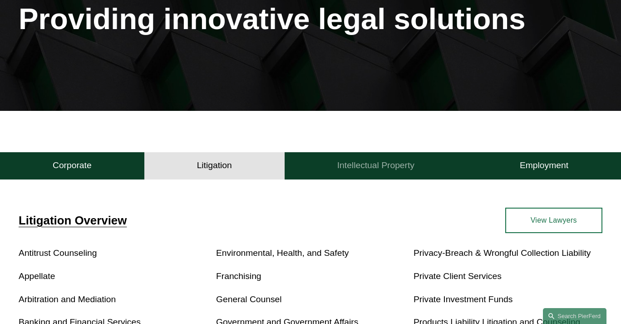
click at [379, 165] on h4 "Intellectual Property" at bounding box center [375, 165] width 77 height 11
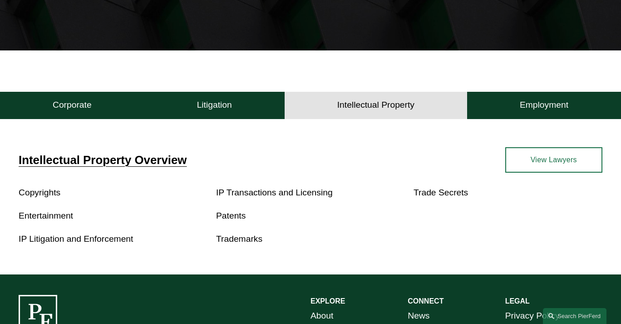
scroll to position [272, 0]
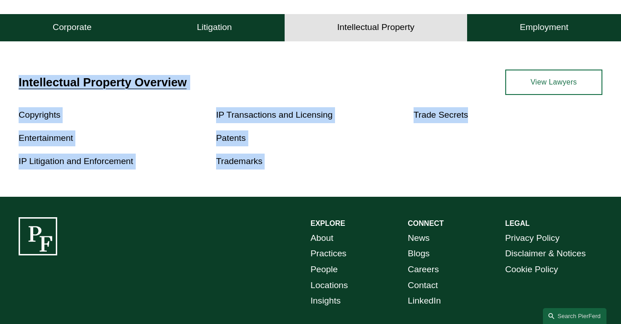
drag, startPoint x: 16, startPoint y: 79, endPoint x: 501, endPoint y: 151, distance: 490.3
click at [501, 151] on div "Intellectual Property Overview Copyrights Entertainment IP Litigation and Enfor…" at bounding box center [310, 119] width 621 height 100
click at [501, 151] on div "Copyrights Entertainment IP Litigation and Enforcement IP Transactions and Lice…" at bounding box center [311, 138] width 584 height 62
drag, startPoint x: 571, startPoint y: 165, endPoint x: 1, endPoint y: 72, distance: 577.5
click at [1, 72] on div "Intellectual Property Overview Copyrights Entertainment IP Litigation and Enfor…" at bounding box center [310, 119] width 621 height 100
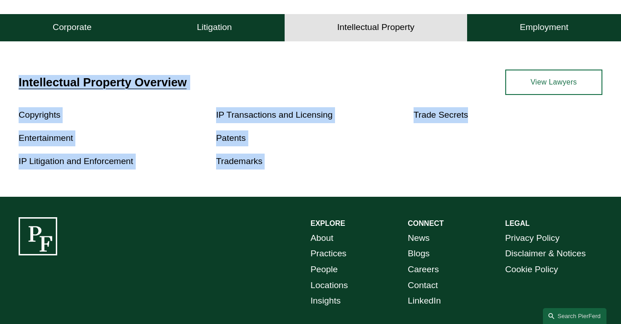
click at [1, 72] on div "Intellectual Property Overview Copyrights Entertainment IP Litigation and Enfor…" at bounding box center [310, 119] width 621 height 100
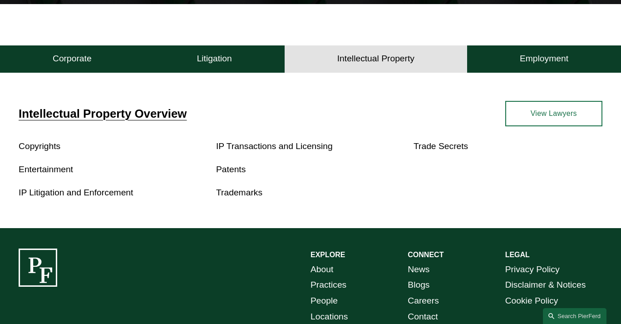
scroll to position [203, 0]
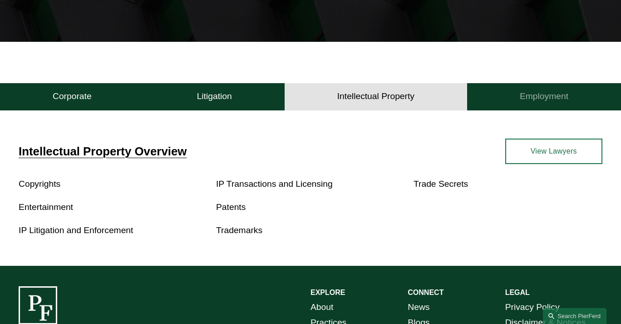
click at [546, 92] on button "Employment" at bounding box center [544, 96] width 154 height 27
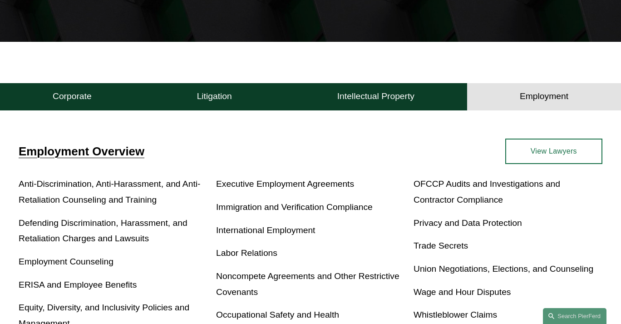
scroll to position [272, 0]
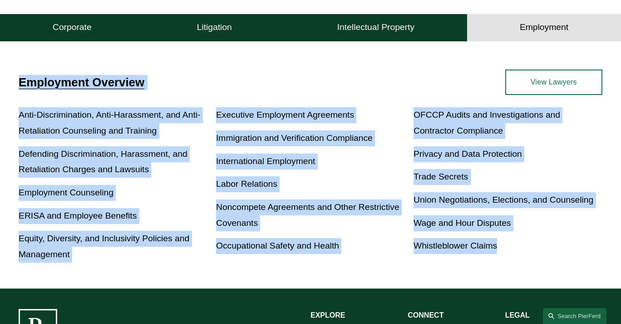
drag, startPoint x: 17, startPoint y: 83, endPoint x: 564, endPoint y: 264, distance: 576.3
click at [564, 262] on div "Employment Overview Anti-Discrimination, Anti-Harassment, and Anti-Retaliation …" at bounding box center [310, 165] width 621 height 193
click at [564, 262] on div "Anti-Discrimination, Anti-Harassment, and Anti-Retaliation Counseling and Train…" at bounding box center [311, 184] width 584 height 155
drag, startPoint x: 558, startPoint y: 259, endPoint x: 6, endPoint y: 83, distance: 579.7
click at [6, 83] on div "Employment Overview Anti-Discrimination, Anti-Harassment, and Anti-Retaliation …" at bounding box center [310, 165] width 621 height 193
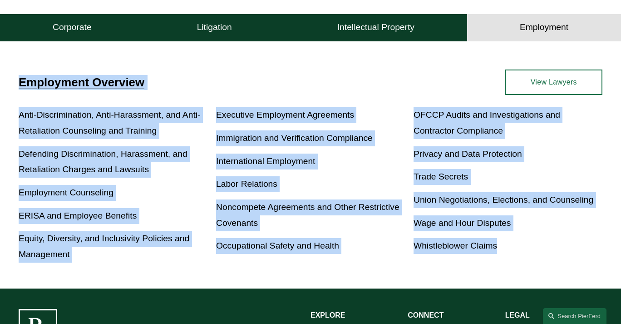
click at [6, 83] on div "Employment Overview Anti-Discrimination, Anti-Harassment, and Anti-Retaliation …" at bounding box center [310, 165] width 621 height 193
drag, startPoint x: 7, startPoint y: 82, endPoint x: 549, endPoint y: 268, distance: 573.0
click at [549, 268] on div "Employment Overview Anti-Discrimination, Anti-Harassment, and Anti-Retaliation …" at bounding box center [310, 166] width 621 height 243
drag, startPoint x: 549, startPoint y: 268, endPoint x: 1, endPoint y: 84, distance: 577.6
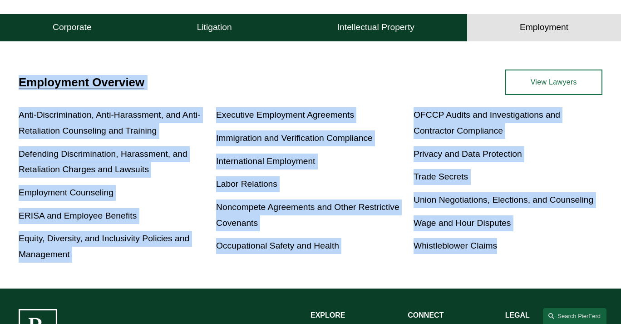
click at [1, 84] on div "Employment Overview Anti-Discrimination, Anti-Harassment, and Anti-Retaliation …" at bounding box center [310, 166] width 621 height 243
click at [3, 83] on div "Employment Overview Anti-Discrimination, Anti-Harassment, and Anti-Retaliation …" at bounding box center [310, 165] width 621 height 193
drag, startPoint x: 16, startPoint y: 78, endPoint x: 514, endPoint y: 275, distance: 535.8
click at [514, 275] on div "Employment Overview Anti-Discrimination, Anti-Harassment, and Anti-Retaliation …" at bounding box center [310, 166] width 621 height 243
click at [526, 257] on div "Anti-Discrimination, Anti-Harassment, and Anti-Retaliation Counseling and Train…" at bounding box center [311, 184] width 584 height 155
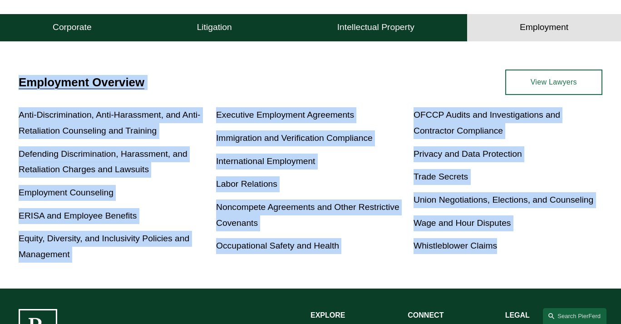
drag, startPoint x: 579, startPoint y: 264, endPoint x: 1, endPoint y: 96, distance: 602.2
click at [1, 96] on div "Employment Overview Anti-Discrimination, Anti-Harassment, and Anti-Retaliation …" at bounding box center [310, 165] width 621 height 193
click at [15, 65] on div "Employment Overview Anti-Discrimination, Anti-Harassment, and Anti-Retaliation …" at bounding box center [310, 166] width 621 height 243
drag, startPoint x: 16, startPoint y: 53, endPoint x: 525, endPoint y: 261, distance: 550.1
click at [525, 261] on div "Employment Overview Anti-Discrimination, Anti-Harassment, and Anti-Retaliation …" at bounding box center [310, 166] width 621 height 243
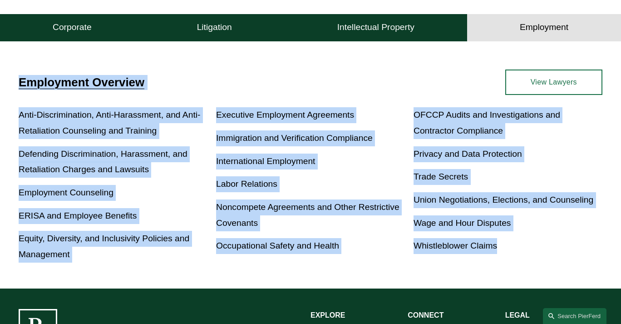
click at [547, 262] on div "Anti-Discrimination, Anti-Harassment, and Anti-Retaliation Counseling and Train…" at bounding box center [311, 184] width 584 height 155
drag, startPoint x: 555, startPoint y: 260, endPoint x: 16, endPoint y: 76, distance: 569.2
click at [16, 76] on div "Employment Overview Anti-Discrimination, Anti-Harassment, and Anti-Retaliation …" at bounding box center [310, 165] width 621 height 193
click at [14, 55] on div "Employment Overview Anti-Discrimination, Anti-Harassment, and Anti-Retaliation …" at bounding box center [310, 166] width 621 height 243
drag, startPoint x: 8, startPoint y: 71, endPoint x: 541, endPoint y: 244, distance: 561.1
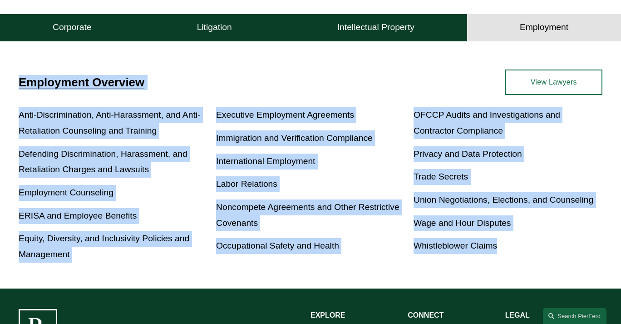
click at [541, 244] on div "Employment Overview Anti-Discrimination, Anti-Harassment, and Anti-Retaliation …" at bounding box center [310, 166] width 621 height 243
click at [541, 244] on p "Whistleblower Claims" at bounding box center [508, 246] width 189 height 16
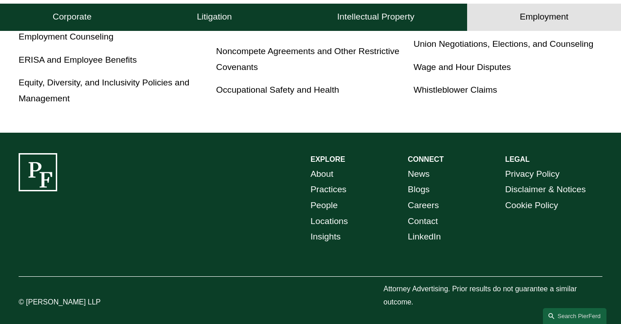
scroll to position [436, 0]
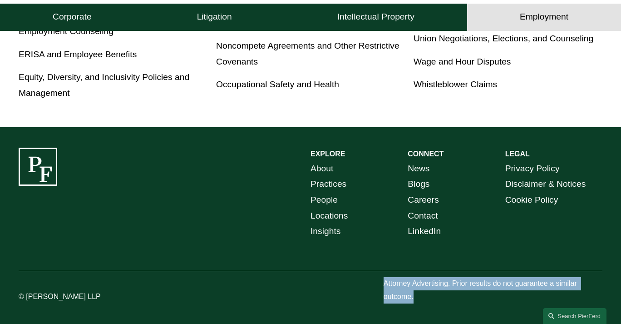
drag, startPoint x: 386, startPoint y: 280, endPoint x: 421, endPoint y: 292, distance: 37.3
click at [421, 292] on p "Attorney Advertising. Prior results do not guarantee a similar outcome." at bounding box center [493, 290] width 219 height 26
click at [432, 301] on p "Attorney Advertising. Prior results do not guarantee a similar outcome." at bounding box center [493, 290] width 219 height 26
drag, startPoint x: 432, startPoint y: 301, endPoint x: 349, endPoint y: 257, distance: 93.8
click at [349, 257] on div "EXPLORE CONNECT About Practices People Locations Insights News Blogs Careers Co…" at bounding box center [310, 226] width 621 height 156
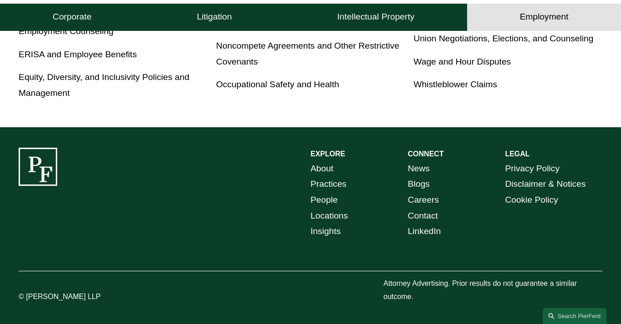
click at [142, 188] on div "EXPLORE CONNECT About Practices People Locations Insights News Blogs Careers Co…" at bounding box center [310, 226] width 621 height 156
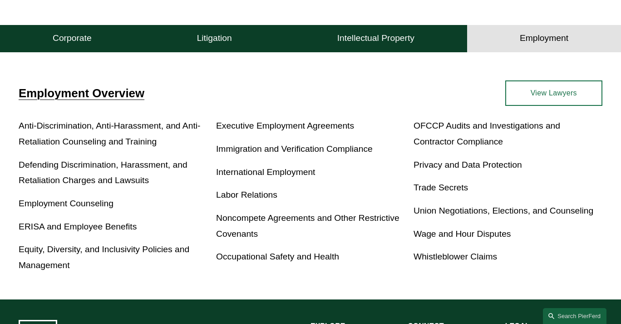
scroll to position [275, 0]
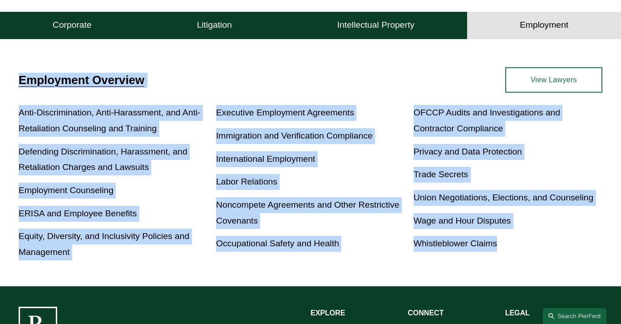
drag, startPoint x: 540, startPoint y: 256, endPoint x: 15, endPoint y: 89, distance: 551.1
click at [15, 89] on div "Employment Overview Anti-Discrimination, Anti-Harassment, and Anti-Retaliation …" at bounding box center [310, 163] width 621 height 193
click at [300, 45] on div "Employment Overview Anti-Discrimination, Anti-Harassment, and Anti-Retaliation …" at bounding box center [310, 164] width 621 height 243
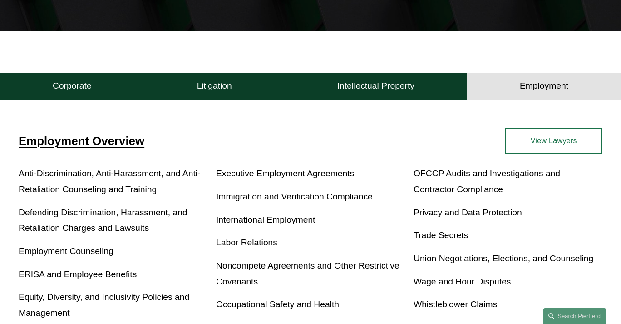
scroll to position [206, 0]
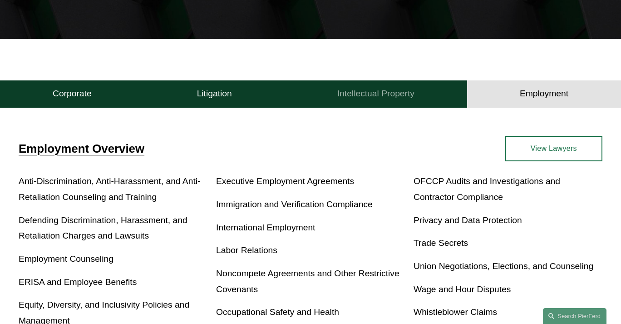
click at [406, 95] on h4 "Intellectual Property" at bounding box center [375, 93] width 77 height 11
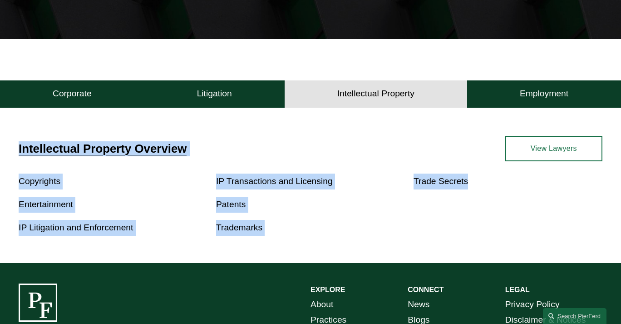
drag, startPoint x: 18, startPoint y: 149, endPoint x: 575, endPoint y: 218, distance: 561.0
click at [575, 218] on div "Intellectual Property Overview Copyrights Entertainment IP Litigation and Enfor…" at bounding box center [310, 186] width 621 height 100
click at [575, 218] on div "Copyrights Entertainment IP Litigation and Enforcement IP Transactions and Lice…" at bounding box center [311, 204] width 584 height 62
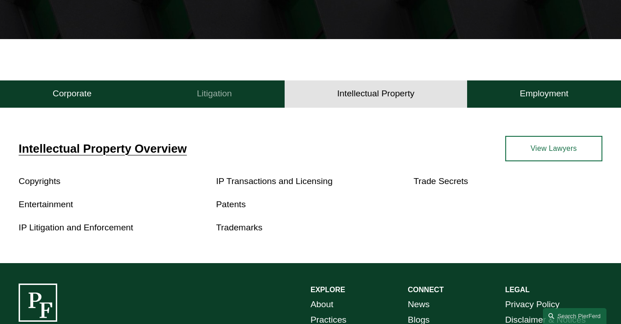
click at [208, 98] on h4 "Litigation" at bounding box center [214, 93] width 35 height 11
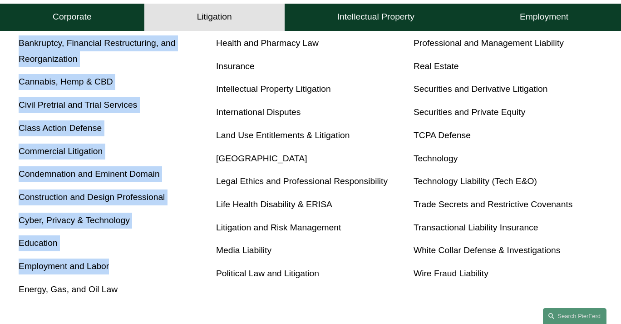
scroll to position [556, 0]
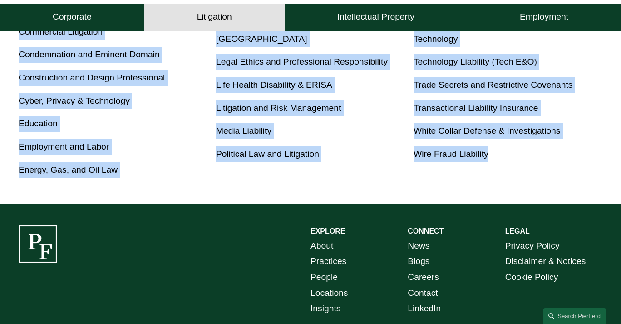
drag, startPoint x: 32, startPoint y: 79, endPoint x: 557, endPoint y: 173, distance: 533.6
click at [573, 173] on div "Antitrust Counseling Appellate Arbitration and Mediation Banking and Financial …" at bounding box center [311, 1] width 584 height 354
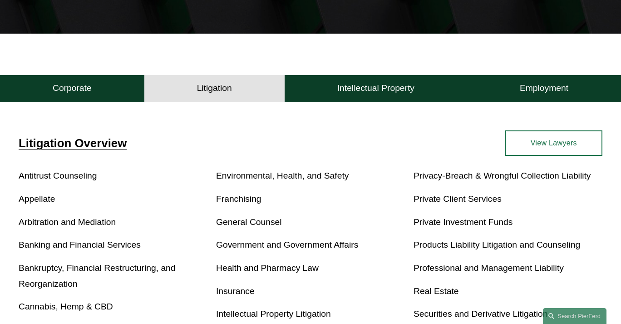
scroll to position [143, 0]
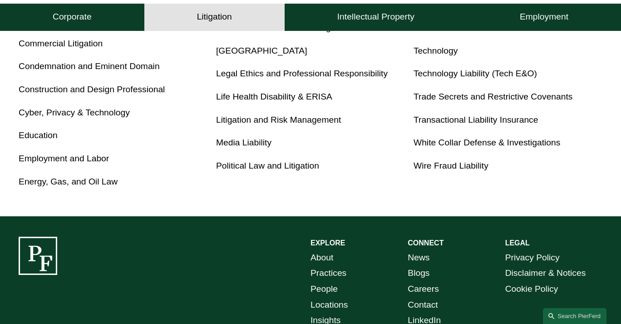
scroll to position [556, 0]
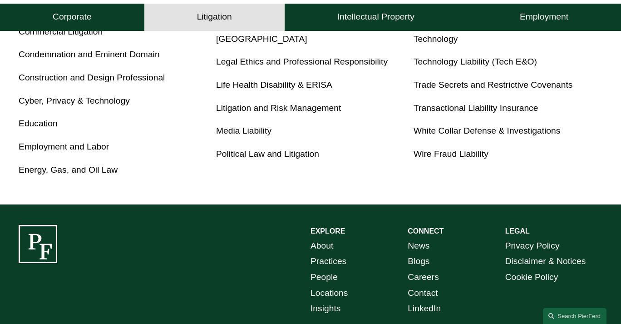
click at [577, 171] on div "Antitrust Counseling Appellate Arbitration and Mediation Banking and Financial …" at bounding box center [311, 1] width 584 height 354
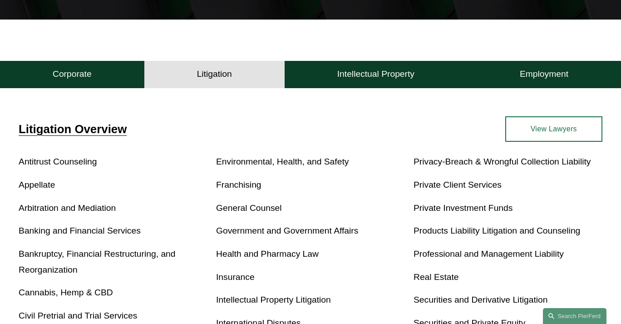
scroll to position [212, 0]
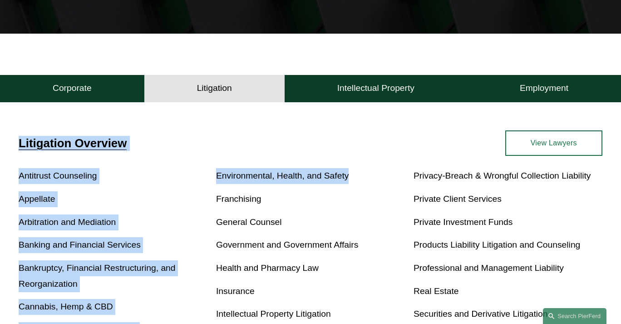
drag, startPoint x: 19, startPoint y: 122, endPoint x: 372, endPoint y: 176, distance: 357.5
click at [372, 176] on div "Litigation Overview Antitrust Counseling Appellate Arbitration and Mediation Ba…" at bounding box center [310, 326] width 621 height 441
click at [400, 158] on div "Litigation Overview Antitrust Counseling Appellate Arbitration and Mediation Ba…" at bounding box center [310, 325] width 621 height 391
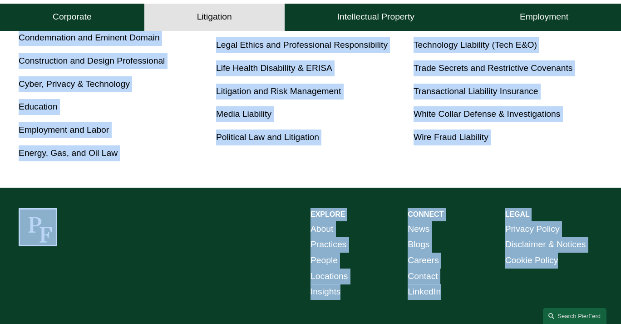
scroll to position [611, 0]
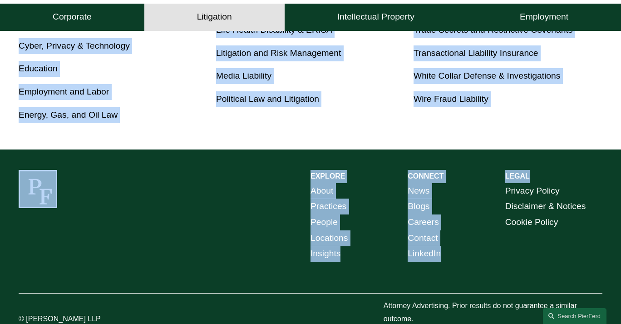
drag, startPoint x: 7, startPoint y: 75, endPoint x: 595, endPoint y: 153, distance: 593.8
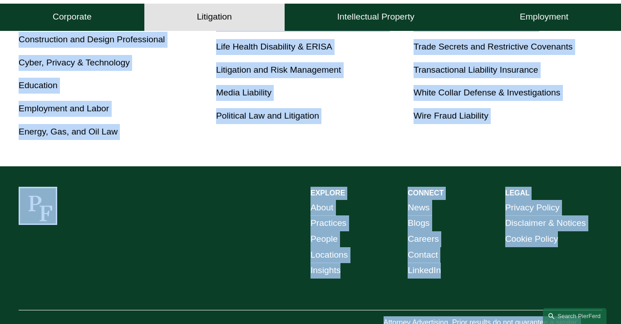
scroll to position [609, 0]
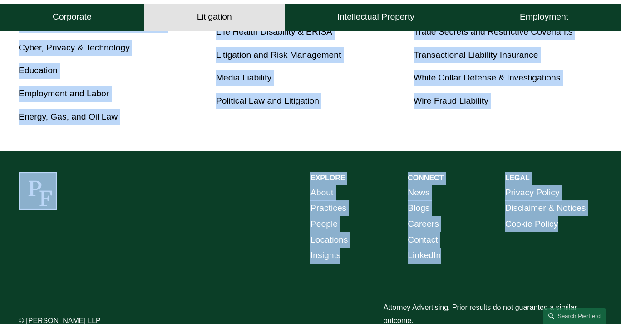
drag, startPoint x: 10, startPoint y: 92, endPoint x: 585, endPoint y: 247, distance: 595.3
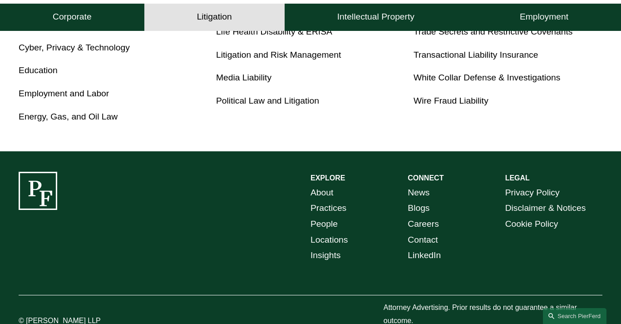
click at [585, 247] on div "Privacy Policy Disclaimer & Notices Cookie Policy" at bounding box center [553, 216] width 97 height 63
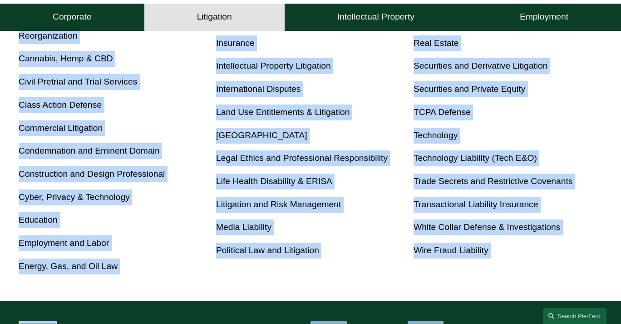
scroll to position [470, 0]
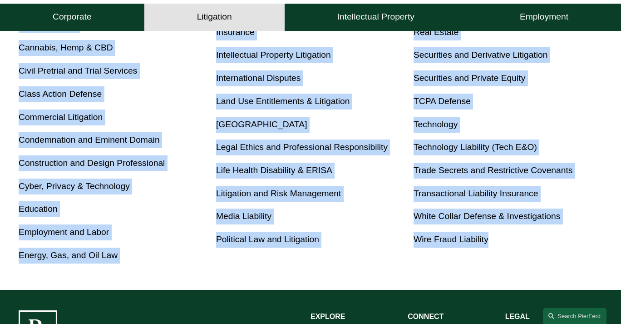
drag, startPoint x: 13, startPoint y: 63, endPoint x: 533, endPoint y: 264, distance: 557.3
click at [533, 263] on div "Litigation Overview Antitrust Counseling Appellate Arbitration and Mediation Ba…" at bounding box center [310, 66] width 621 height 391
click at [533, 263] on div "Antitrust Counseling Appellate Arbitration and Mediation Banking and Financial …" at bounding box center [311, 86] width 584 height 354
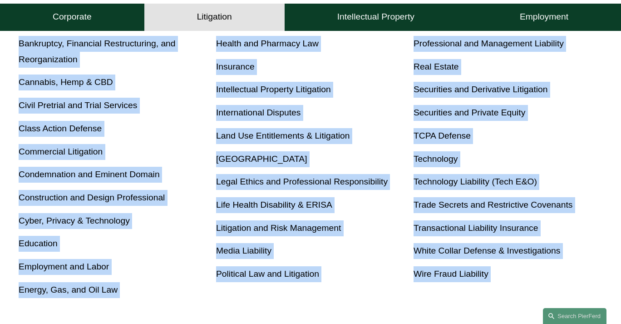
scroll to position [632, 0]
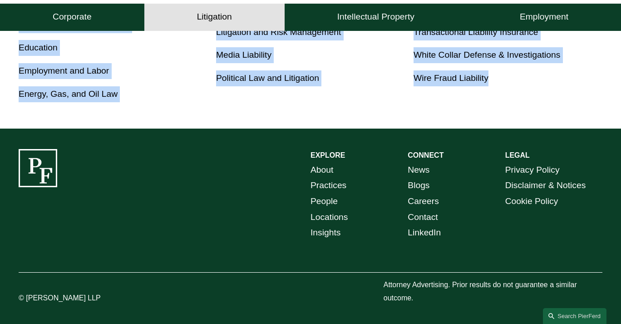
drag, startPoint x: 15, startPoint y: 88, endPoint x: 573, endPoint y: 99, distance: 558.2
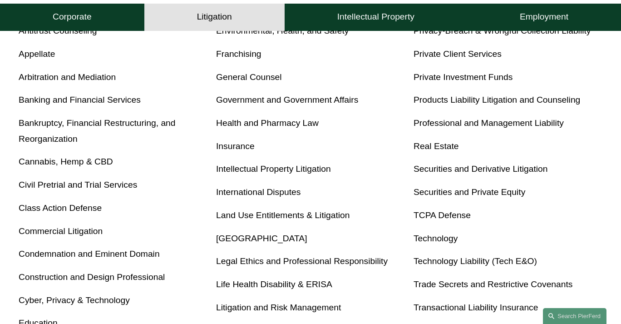
scroll to position [219, 0]
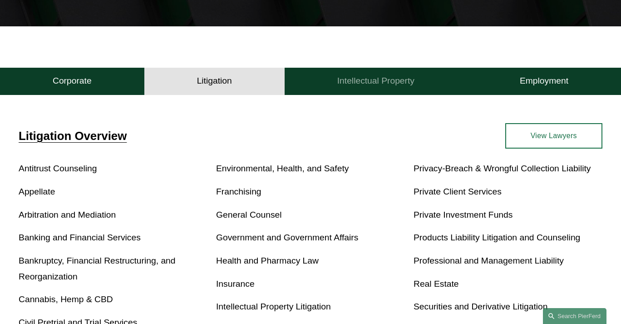
click at [378, 85] on h4 "Intellectual Property" at bounding box center [375, 80] width 77 height 11
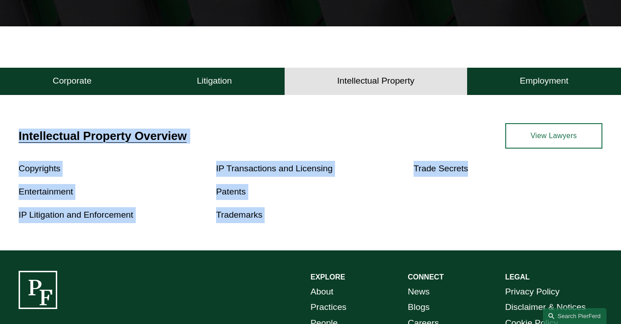
drag, startPoint x: 13, startPoint y: 134, endPoint x: 479, endPoint y: 203, distance: 471.1
click at [479, 203] on div "Intellectual Property Overview Copyrights Entertainment IP Litigation and Enfor…" at bounding box center [310, 173] width 621 height 100
click at [479, 203] on div "Copyrights Entertainment IP Litigation and Enforcement IP Transactions and Lice…" at bounding box center [311, 192] width 584 height 62
drag, startPoint x: 521, startPoint y: 205, endPoint x: 19, endPoint y: 143, distance: 505.7
click at [19, 143] on div "Intellectual Property Overview Copyrights Entertainment IP Litigation and Enfor…" at bounding box center [310, 173] width 621 height 100
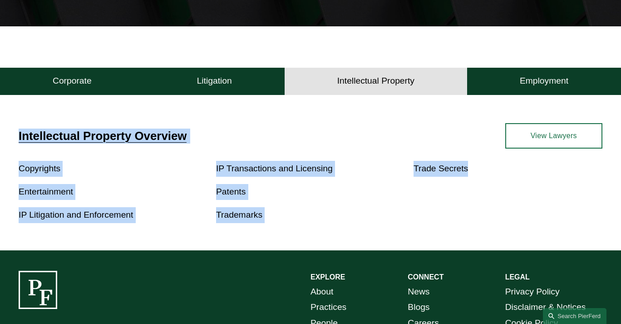
click at [8, 145] on div "Intellectual Property Overview Copyrights Entertainment IP Litigation and Enfor…" at bounding box center [310, 173] width 621 height 100
drag, startPoint x: 12, startPoint y: 133, endPoint x: 493, endPoint y: 209, distance: 487.0
click at [493, 209] on div "Intellectual Property Overview Copyrights Entertainment IP Litigation and Enfor…" at bounding box center [310, 173] width 621 height 100
click at [493, 209] on div "Copyrights Entertainment IP Litigation and Enforcement IP Transactions and Lice…" at bounding box center [311, 192] width 584 height 62
click at [541, 210] on div "Copyrights Entertainment IP Litigation and Enforcement IP Transactions and Lice…" at bounding box center [311, 192] width 584 height 62
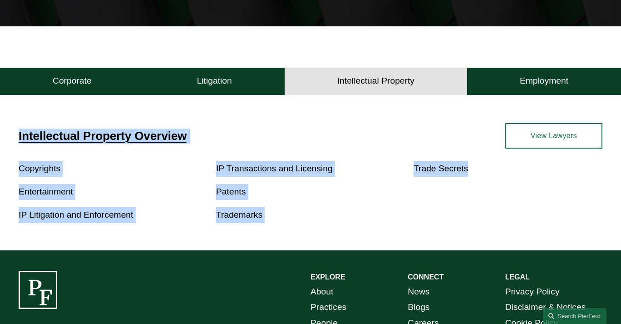
drag, startPoint x: 14, startPoint y: 136, endPoint x: 532, endPoint y: 208, distance: 523.1
click at [532, 208] on div "Intellectual Property Overview Copyrights Entertainment IP Litigation and Enfor…" at bounding box center [310, 173] width 621 height 100
click at [532, 207] on div "Copyrights Entertainment IP Litigation and Enforcement IP Transactions and Lice…" at bounding box center [311, 192] width 584 height 62
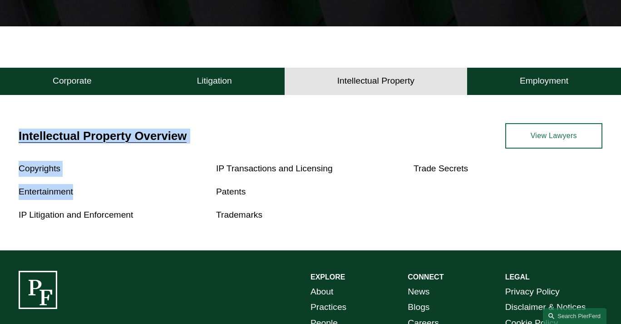
drag, startPoint x: 14, startPoint y: 122, endPoint x: 627, endPoint y: 226, distance: 622.3
click at [621, 226] on html "0 PierFerd Celebrates 250 Partner Milestone Skip to Content" at bounding box center [310, 114] width 621 height 666
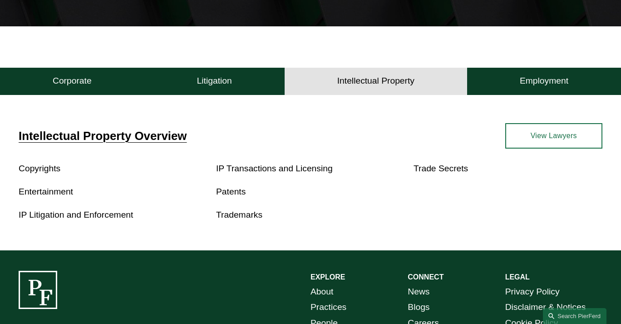
click at [538, 197] on div "Copyrights Entertainment IP Litigation and Enforcement IP Transactions and Lice…" at bounding box center [311, 192] width 584 height 62
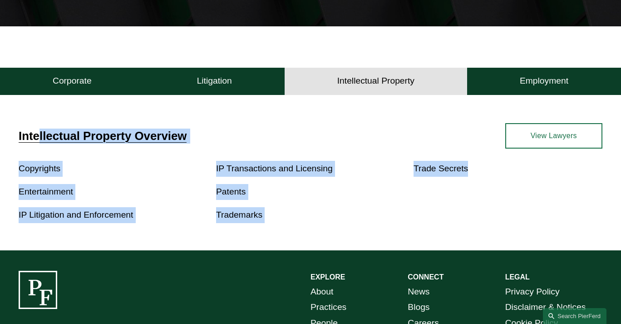
drag, startPoint x: 37, startPoint y: 114, endPoint x: 568, endPoint y: 215, distance: 539.9
click at [568, 215] on div "Intellectual Property Overview Copyrights Entertainment IP Litigation and Enfor…" at bounding box center [310, 174] width 621 height 150
click at [538, 237] on div "Intellectual Property Overview Copyrights Entertainment IP Litigation and Enfor…" at bounding box center [310, 174] width 621 height 150
click at [500, 218] on div "Copyrights Entertainment IP Litigation and Enforcement IP Transactions and Lice…" at bounding box center [311, 192] width 584 height 62
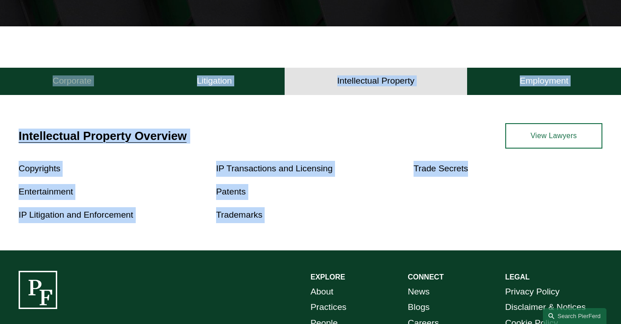
drag, startPoint x: 569, startPoint y: 226, endPoint x: 22, endPoint y: 93, distance: 562.6
click at [2, 96] on div "Intellectual Property Corporate Litigation Intellectual Property Employment Cor…" at bounding box center [310, 157] width 621 height 186
click at [35, 39] on div "Intellectual Property Corporate Litigation Intellectual Property Employment Cor…" at bounding box center [310, 138] width 621 height 224
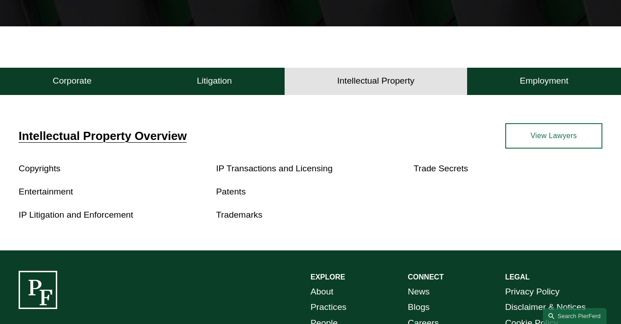
click at [174, 154] on div "Intellectual Property Overview Copyrights Entertainment IP Litigation and Enfor…" at bounding box center [310, 173] width 621 height 100
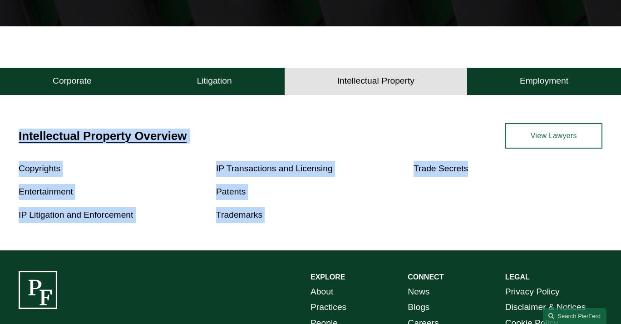
drag, startPoint x: 16, startPoint y: 134, endPoint x: 540, endPoint y: 193, distance: 527.0
click at [540, 193] on div "Intellectual Property Overview Copyrights Entertainment IP Litigation and Enfor…" at bounding box center [310, 173] width 621 height 100
click at [540, 193] on div "Copyrights Entertainment IP Litigation and Enforcement IP Transactions and Lice…" at bounding box center [311, 192] width 584 height 62
drag, startPoint x: 574, startPoint y: 221, endPoint x: -4, endPoint y: 115, distance: 586.9
click at [0, 115] on html "0 PierFerd Celebrates 250 Partner Milestone Skip to Content" at bounding box center [310, 114] width 621 height 666
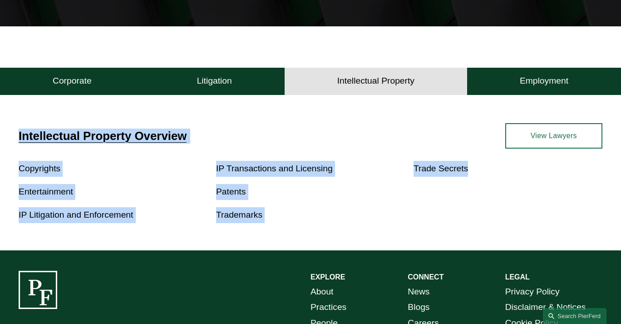
click at [73, 122] on div "Intellectual Property Overview Copyrights Entertainment IP Litigation and Enfor…" at bounding box center [310, 174] width 621 height 150
drag, startPoint x: 15, startPoint y: 117, endPoint x: 500, endPoint y: 228, distance: 497.3
click at [500, 228] on div "Intellectual Property Overview Copyrights Entertainment IP Litigation and Enfor…" at bounding box center [310, 174] width 621 height 150
click at [530, 204] on div "Copyrights Entertainment IP Litigation and Enforcement IP Transactions and Lice…" at bounding box center [311, 192] width 584 height 62
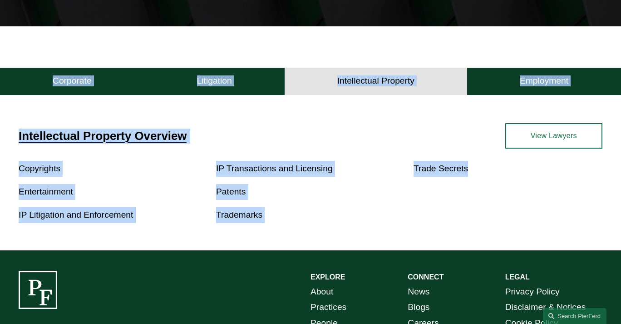
drag, startPoint x: 543, startPoint y: 209, endPoint x: 31, endPoint y: 36, distance: 540.4
click at [31, 36] on div "Intellectual Property Corporate Litigation Intellectual Property Employment Cor…" at bounding box center [310, 138] width 621 height 224
click at [50, 47] on div "Intellectual Property Corporate Litigation Intellectual Property Employment Cor…" at bounding box center [310, 138] width 621 height 224
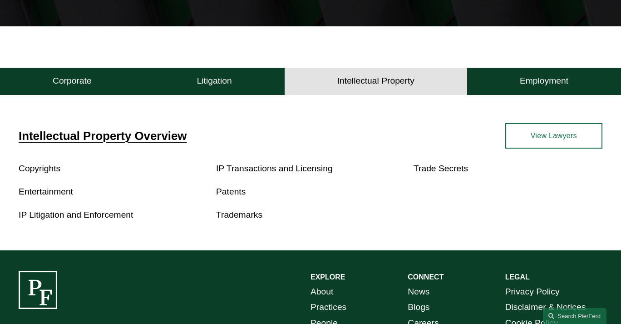
scroll to position [150, 0]
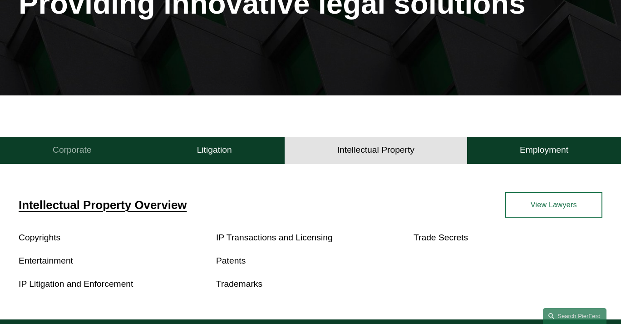
click at [84, 147] on h4 "Corporate" at bounding box center [72, 149] width 39 height 11
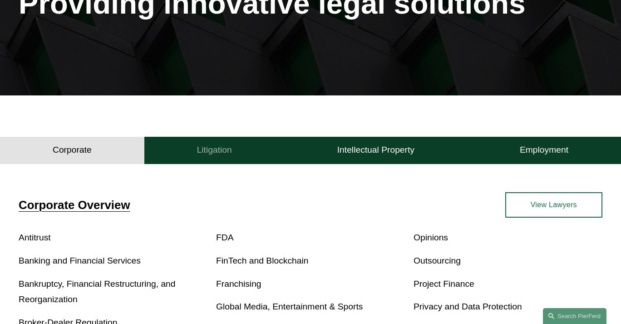
click at [205, 145] on button "Litigation" at bounding box center [214, 150] width 140 height 27
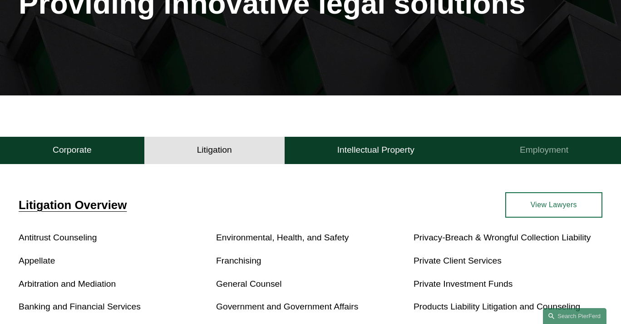
click at [568, 144] on button "Employment" at bounding box center [544, 150] width 154 height 27
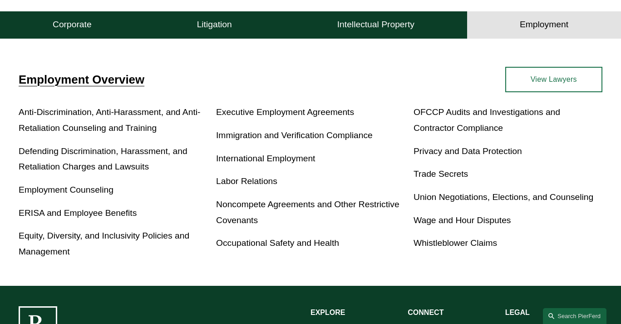
scroll to position [288, 0]
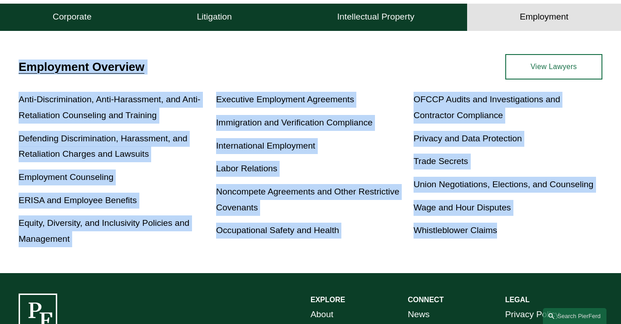
drag, startPoint x: 537, startPoint y: 242, endPoint x: 17, endPoint y: 59, distance: 551.0
click at [17, 59] on div "Employment Overview Anti-Discrimination, Anti-Harassment, and Anti-Retaliation …" at bounding box center [310, 150] width 621 height 193
click at [15, 40] on div "Employment Overview Anti-Discrimination, Anti-Harassment, and Anti-Retaliation …" at bounding box center [310, 151] width 621 height 243
drag, startPoint x: 22, startPoint y: 50, endPoint x: 591, endPoint y: 233, distance: 597.5
click at [591, 233] on div "Employment Overview Anti-Discrimination, Anti-Harassment, and Anti-Retaliation …" at bounding box center [310, 151] width 621 height 243
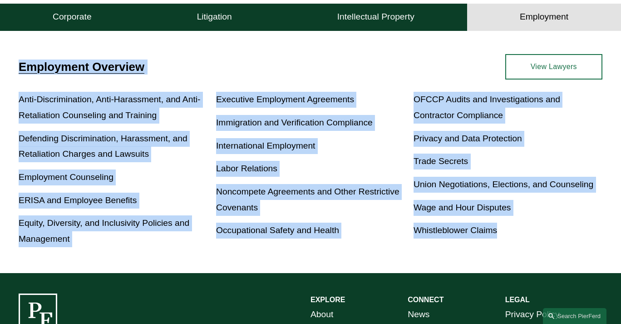
click at [591, 233] on p "Whistleblower Claims" at bounding box center [508, 231] width 189 height 16
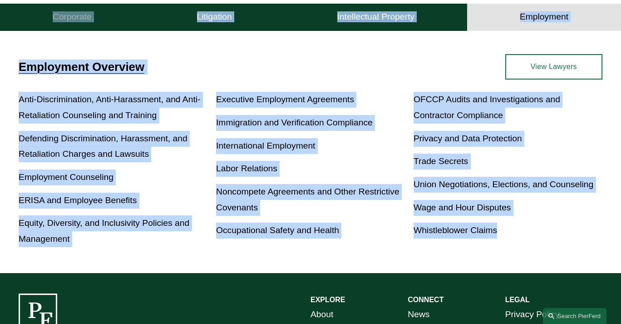
drag, startPoint x: 566, startPoint y: 242, endPoint x: 24, endPoint y: 9, distance: 590.2
click at [24, 9] on div "Employment Corporate Litigation Intellectual Property Employment Corporate Liti…" at bounding box center [310, 134] width 621 height 278
click at [50, 41] on div "Employment Overview Anti-Discrimination, Anti-Harassment, and Anti-Retaliation …" at bounding box center [310, 151] width 621 height 243
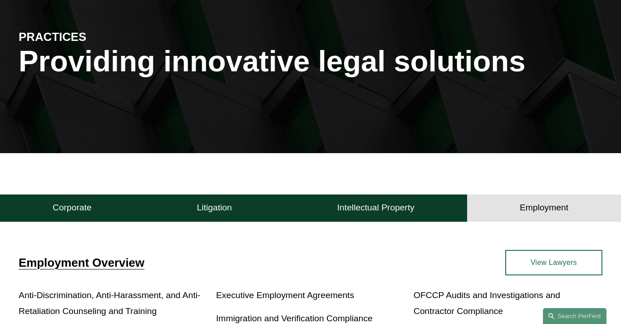
scroll to position [24, 0]
